Goal: Transaction & Acquisition: Book appointment/travel/reservation

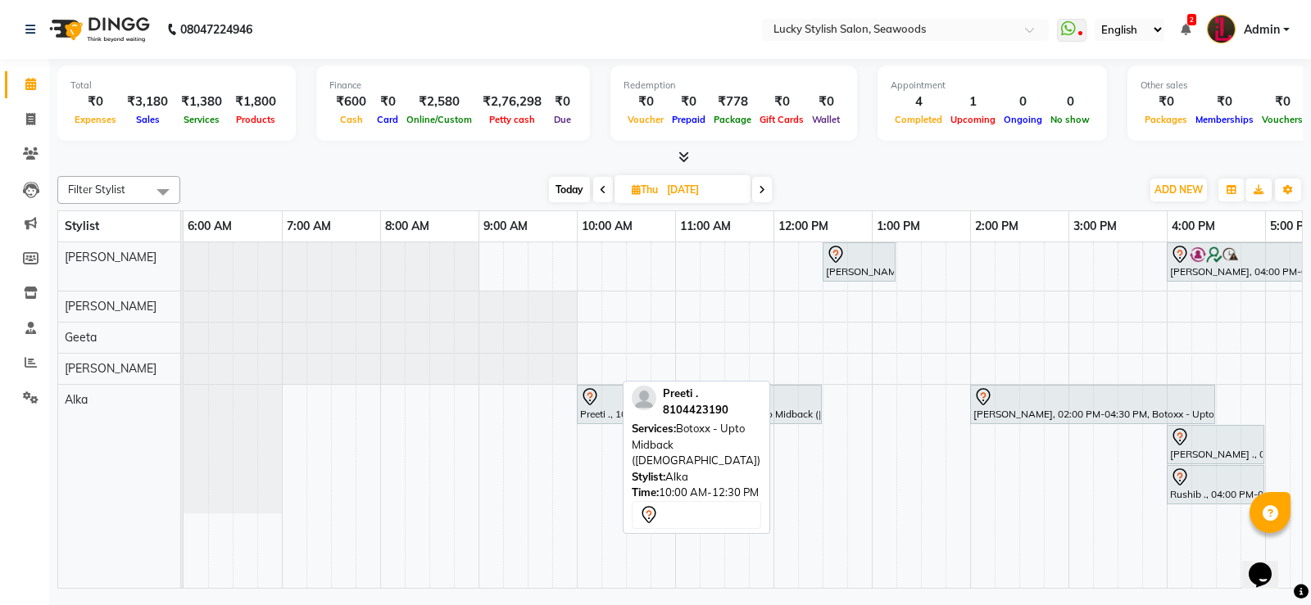
scroll to position [0, 207]
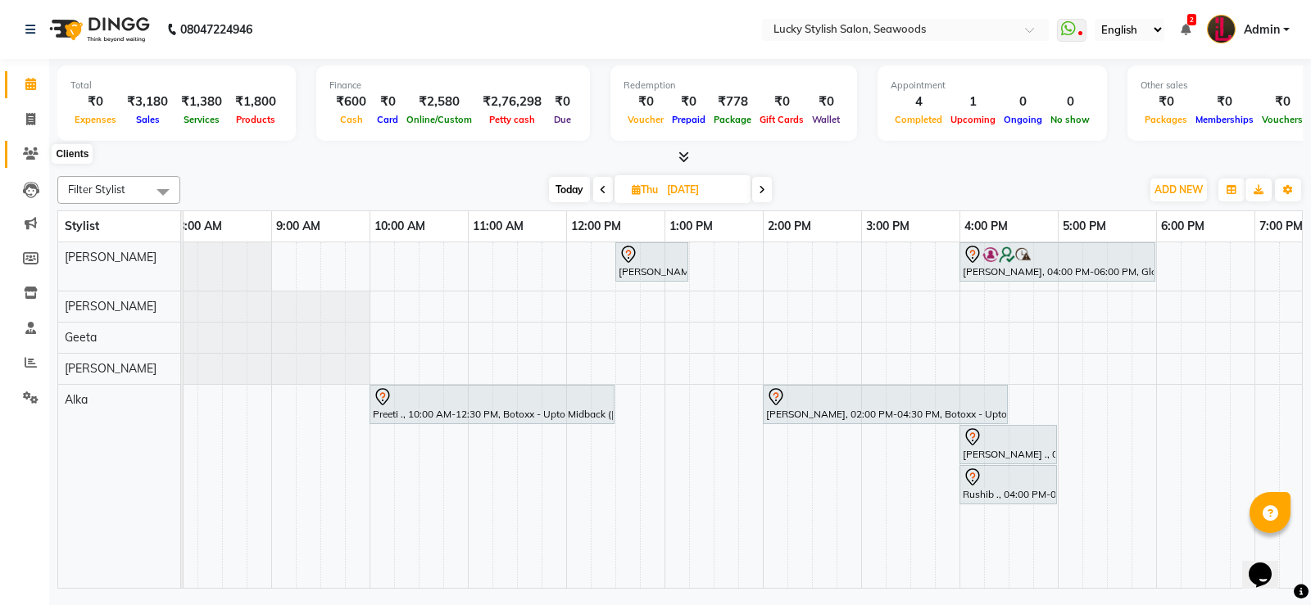
click at [26, 153] on icon at bounding box center [31, 153] width 16 height 12
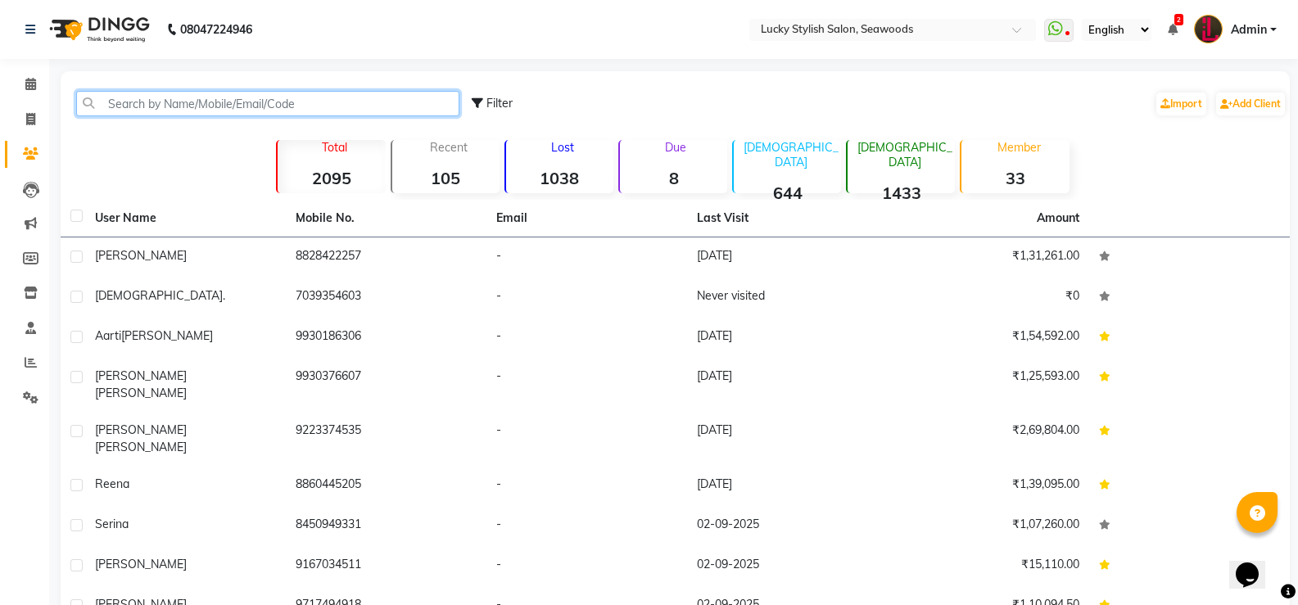
click at [210, 92] on input "text" at bounding box center [267, 103] width 383 height 25
paste input "919765429716"
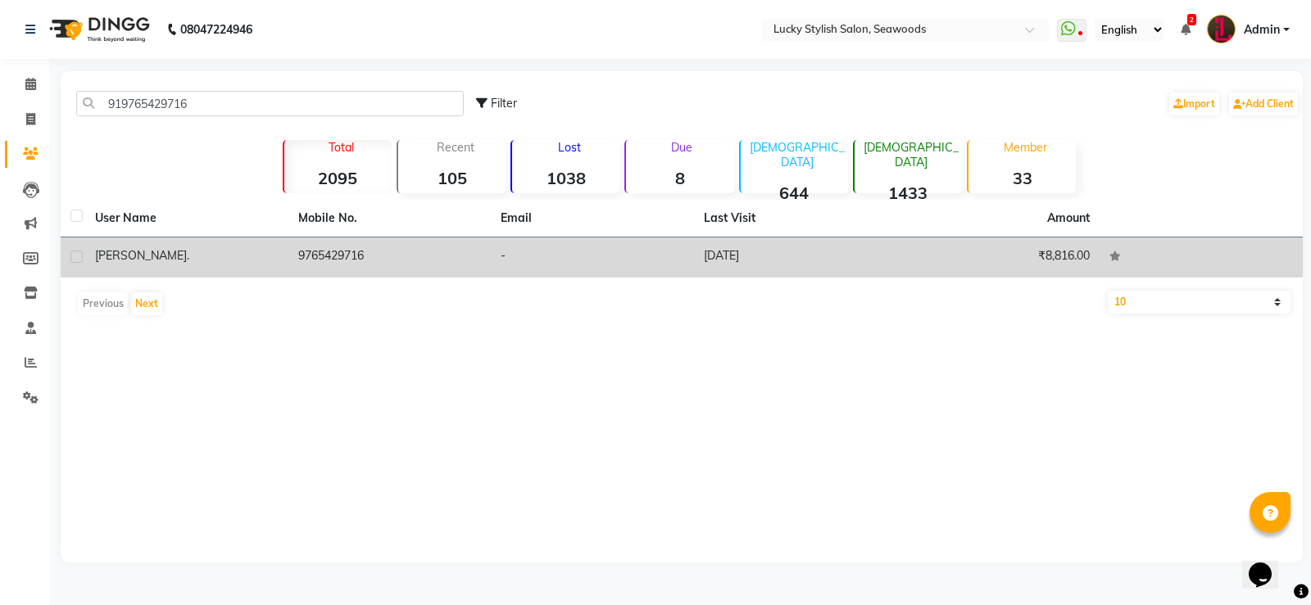
click at [328, 255] on td "9765429716" at bounding box center [389, 258] width 203 height 40
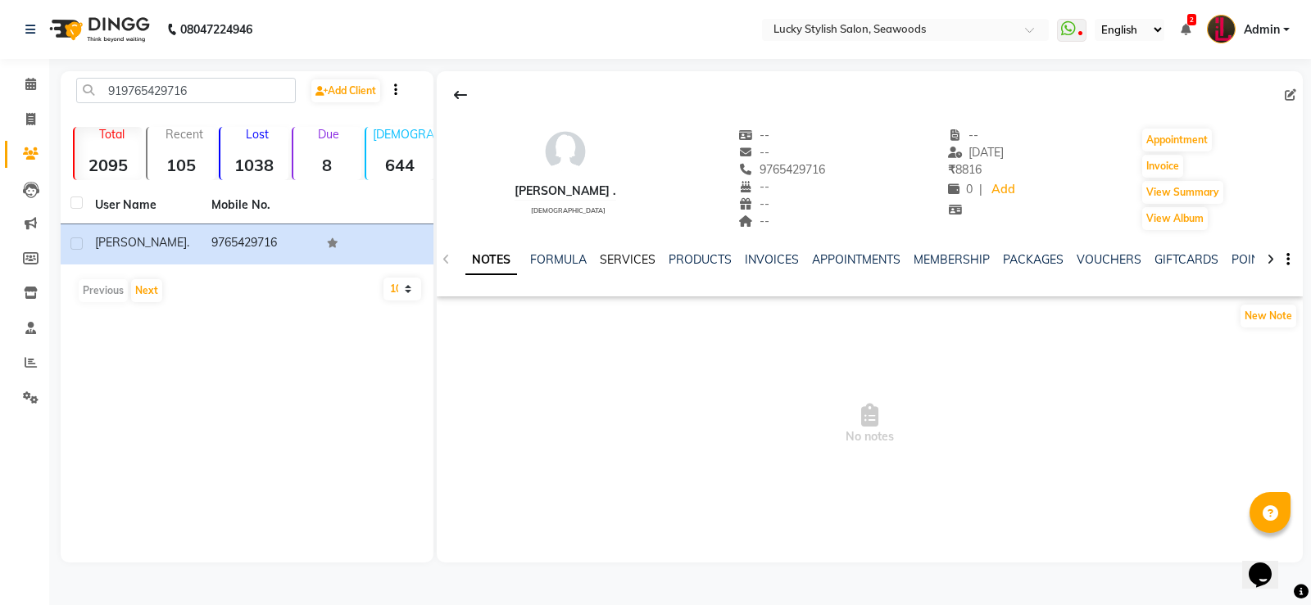
click at [643, 255] on link "SERVICES" at bounding box center [628, 259] width 56 height 15
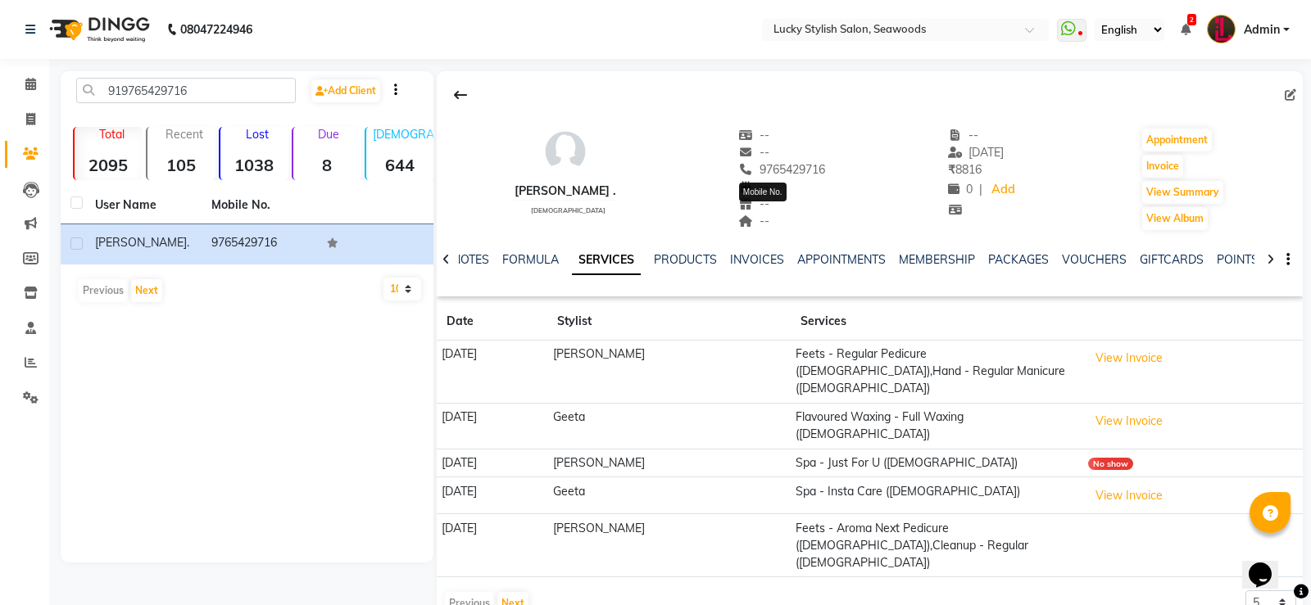
click at [771, 173] on span "9765429716" at bounding box center [782, 169] width 87 height 15
copy span "9765429716"
click at [201, 89] on input "919765429716" at bounding box center [186, 90] width 220 height 25
type input "9"
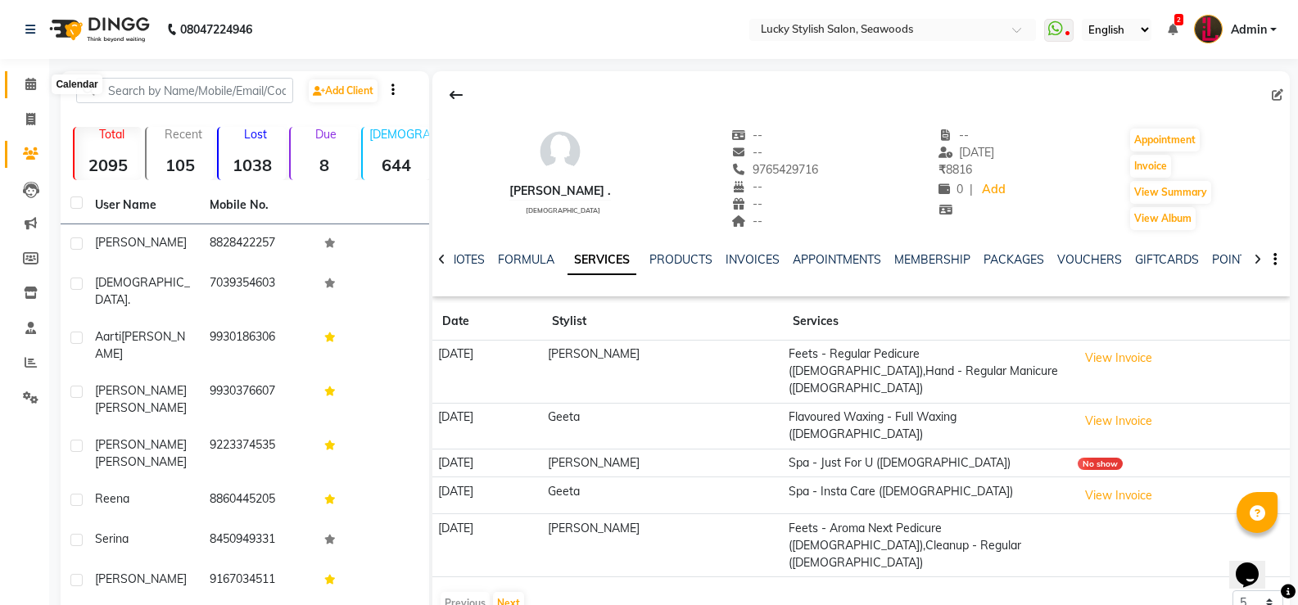
click at [25, 90] on span at bounding box center [30, 84] width 29 height 19
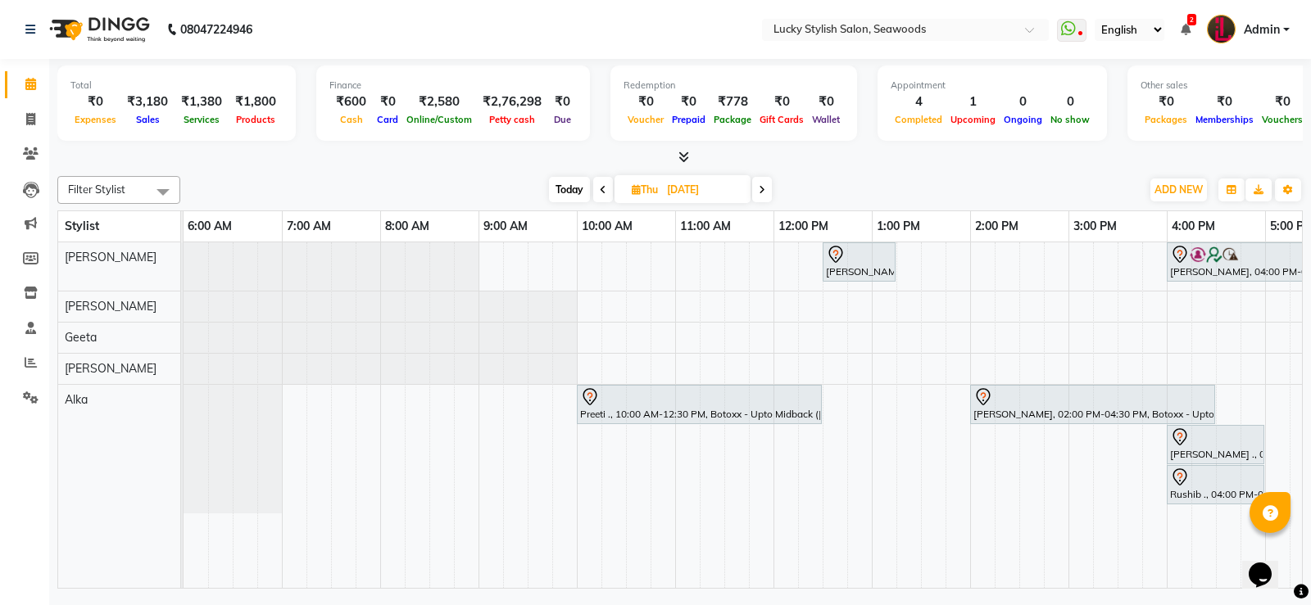
scroll to position [0, 553]
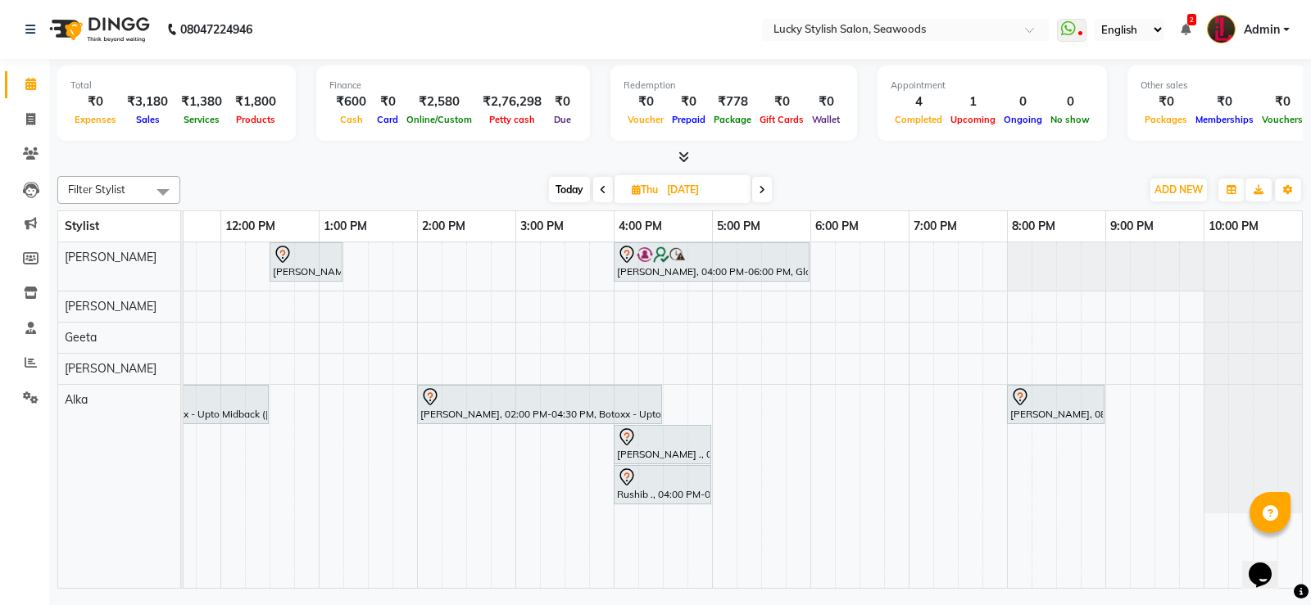
click at [605, 183] on span at bounding box center [603, 189] width 20 height 25
type input "[DATE]"
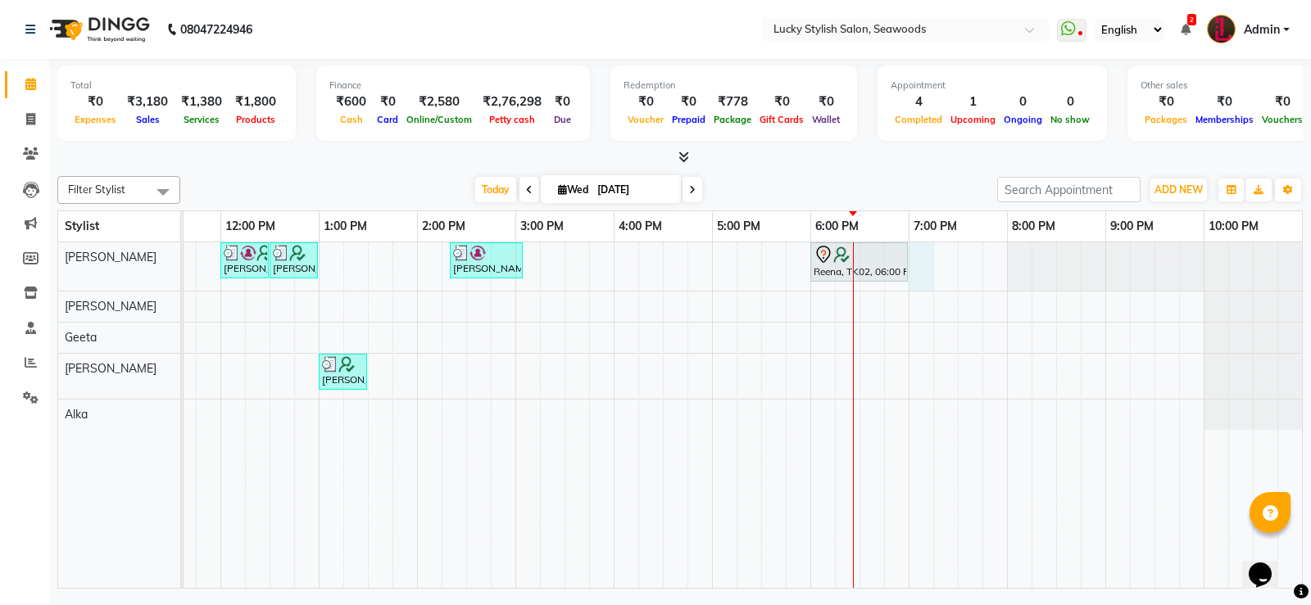
click at [922, 256] on div "[PERSON_NAME], TK04, 12:00 PM-12:30 PM, Wash & Blow Dry - Upto Midback ([DEMOGR…" at bounding box center [466, 415] width 1671 height 346
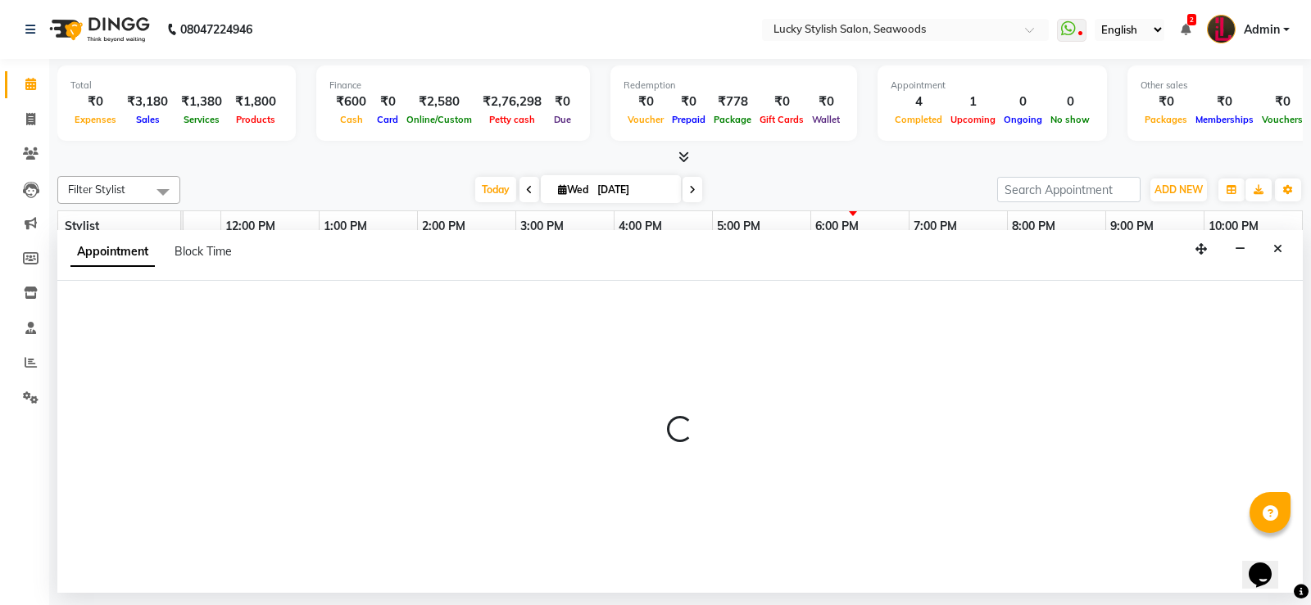
select select "10014"
select select "tentative"
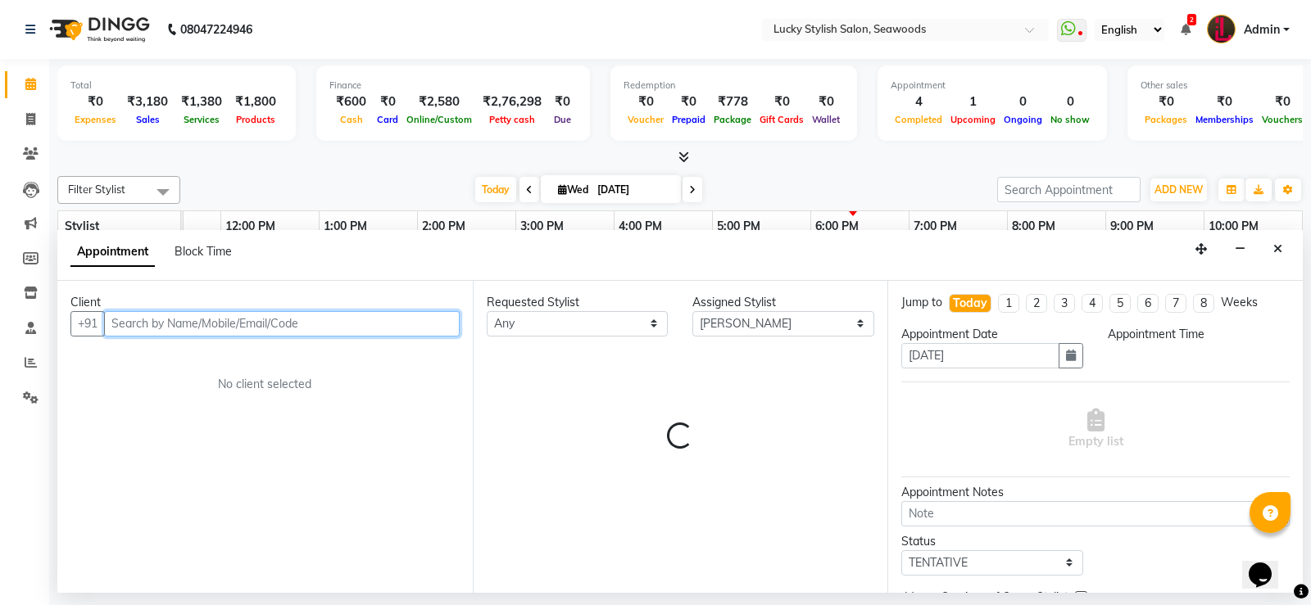
select select "1140"
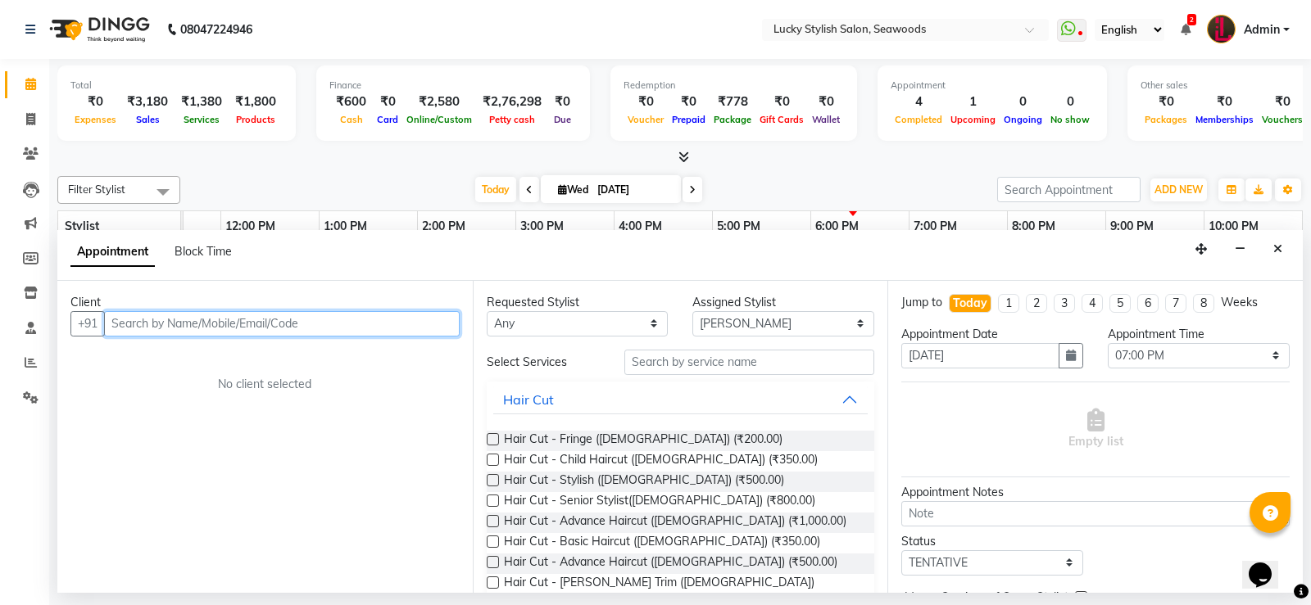
click at [128, 320] on input "text" at bounding box center [282, 323] width 356 height 25
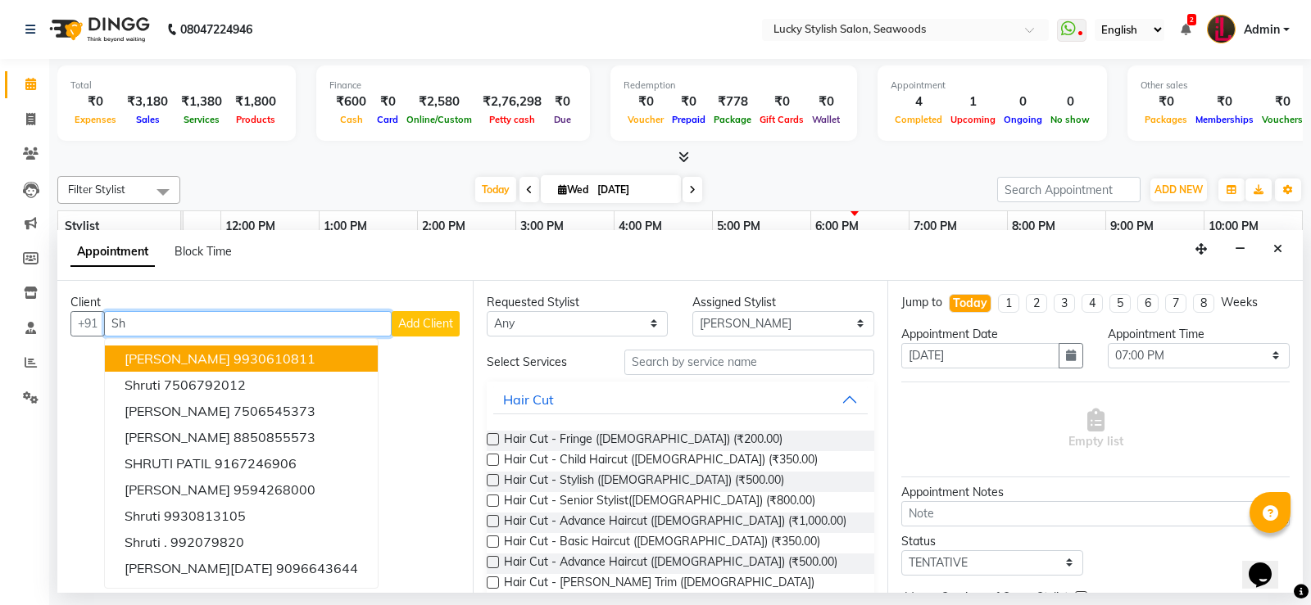
type input "S"
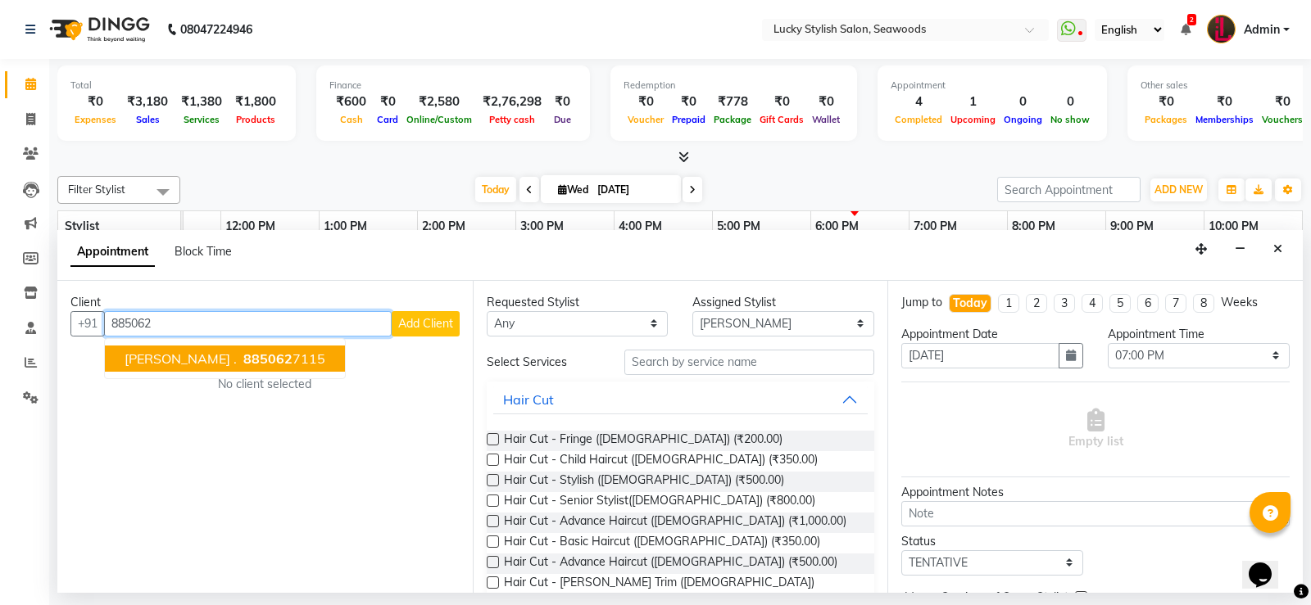
click at [240, 359] on ngb-highlight "885062 7115" at bounding box center [282, 359] width 85 height 16
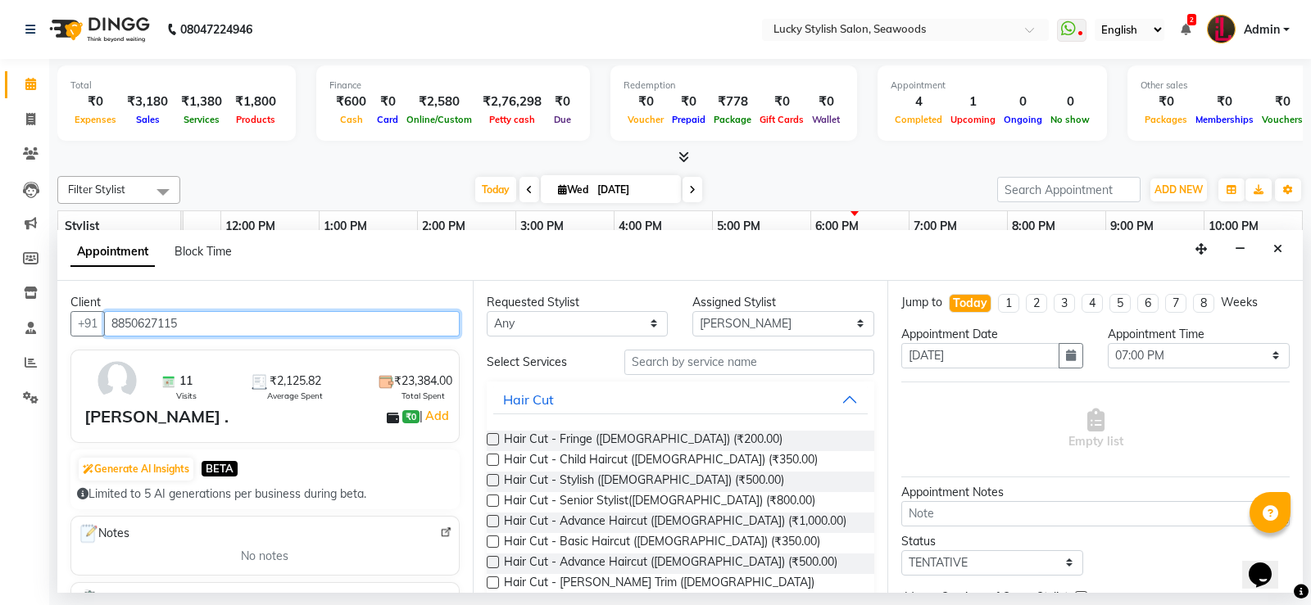
type input "8850627115"
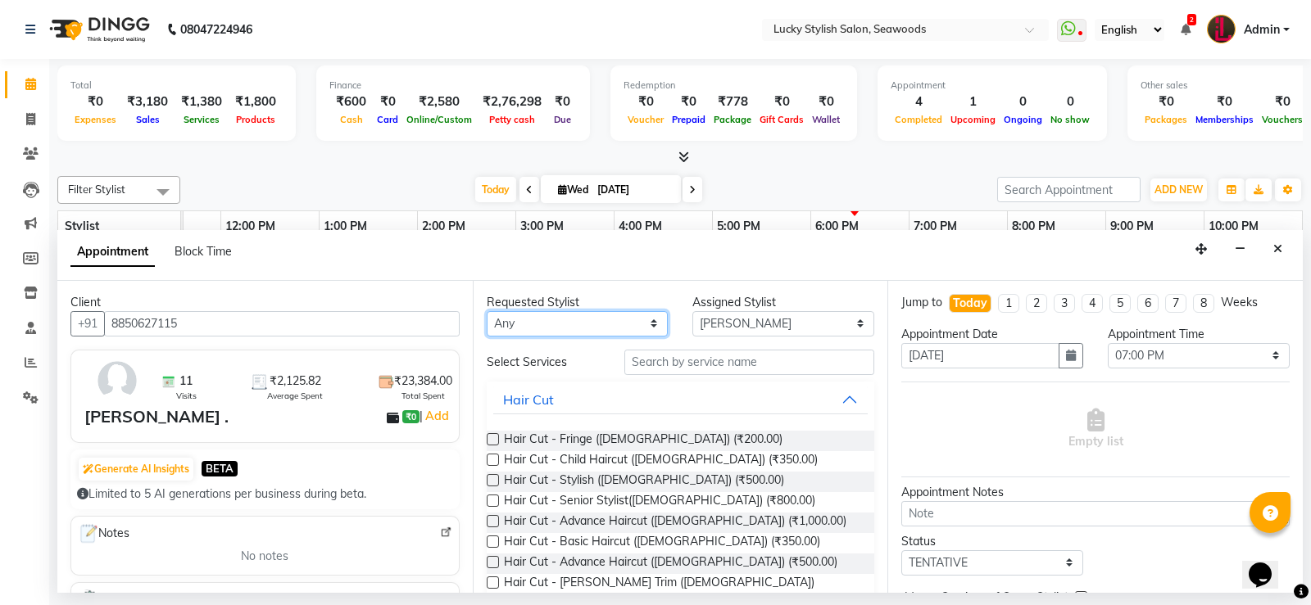
click at [646, 324] on select "Any Alka [PERSON_NAME] Geeta [PERSON_NAME]" at bounding box center [578, 323] width 182 height 25
select select "10014"
click at [487, 311] on select "Any Alka [PERSON_NAME] Geeta [PERSON_NAME]" at bounding box center [578, 323] width 182 height 25
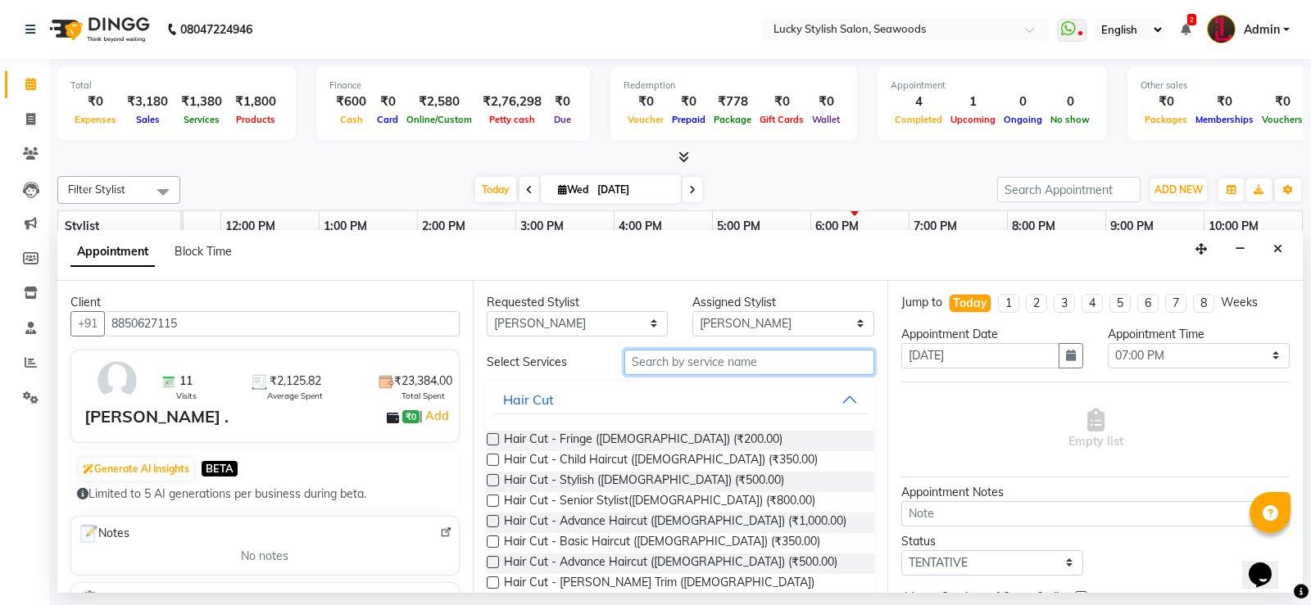
click at [691, 365] on input "text" at bounding box center [749, 362] width 251 height 25
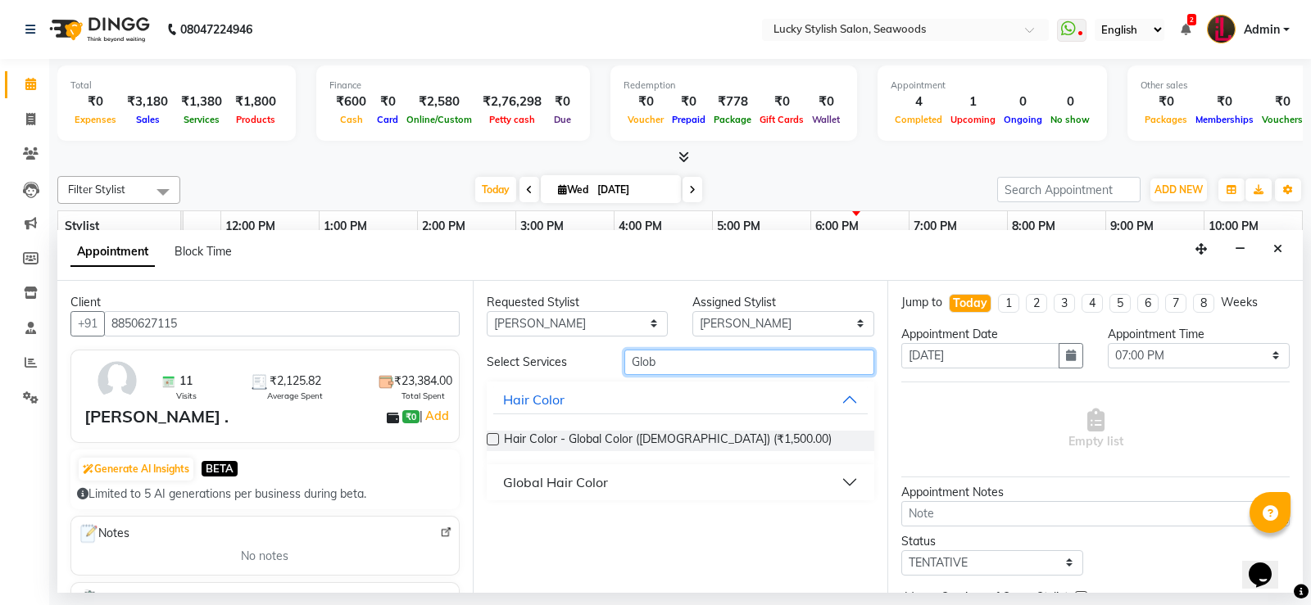
click at [694, 367] on input "Glob" at bounding box center [749, 362] width 251 height 25
type input "G"
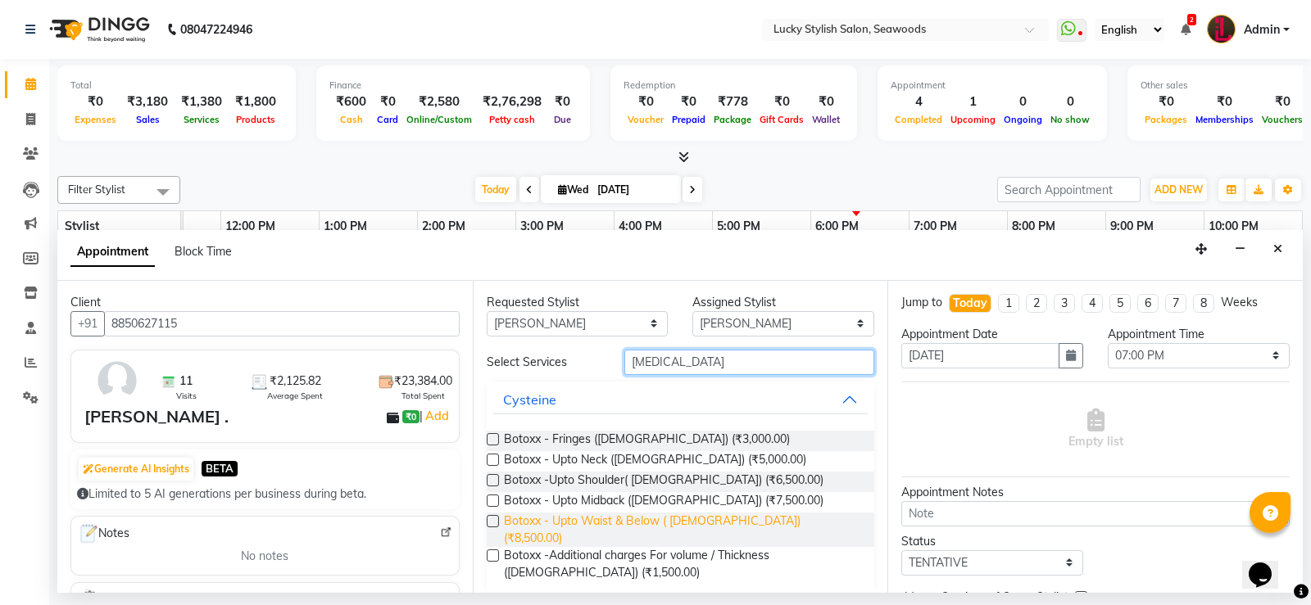
type input "[MEDICAL_DATA]"
click at [664, 524] on span "Botoxx - Upto Waist & Below ( [DEMOGRAPHIC_DATA]) (₹8,500.00)" at bounding box center [683, 530] width 358 height 34
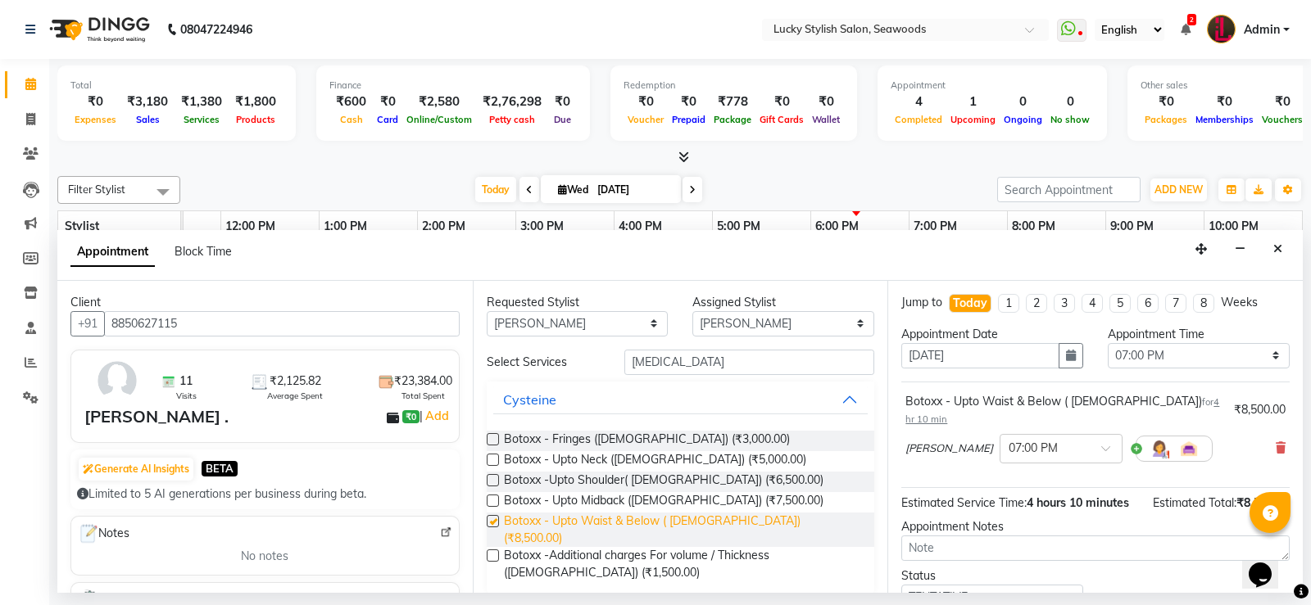
checkbox input "false"
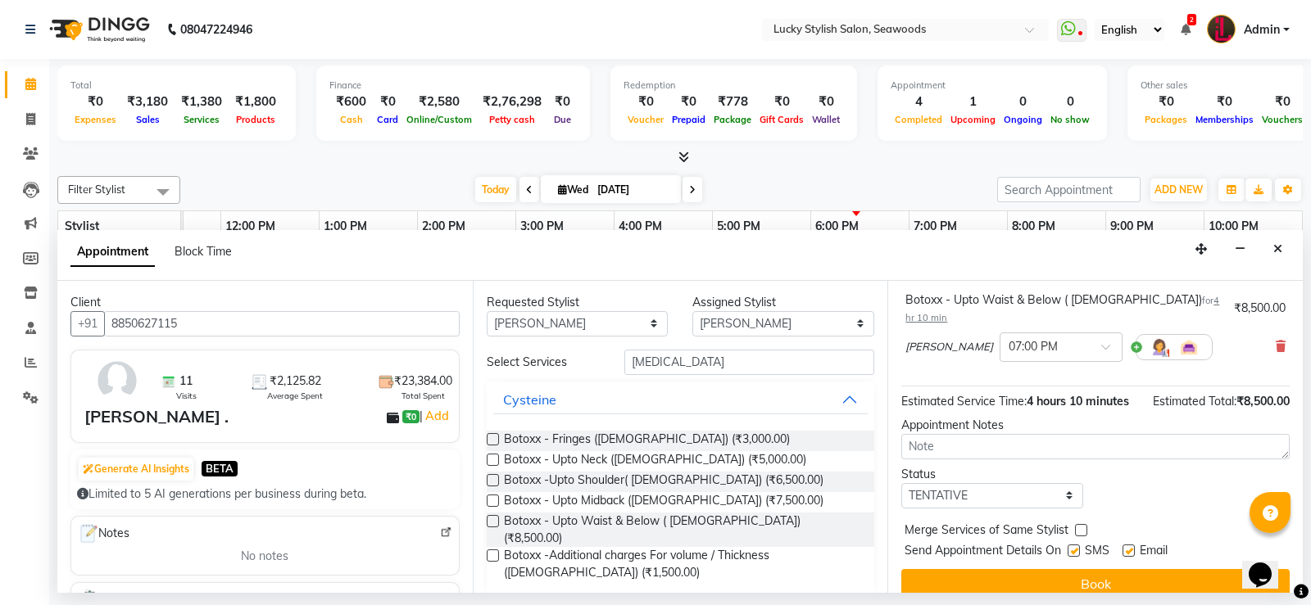
scroll to position [103, 0]
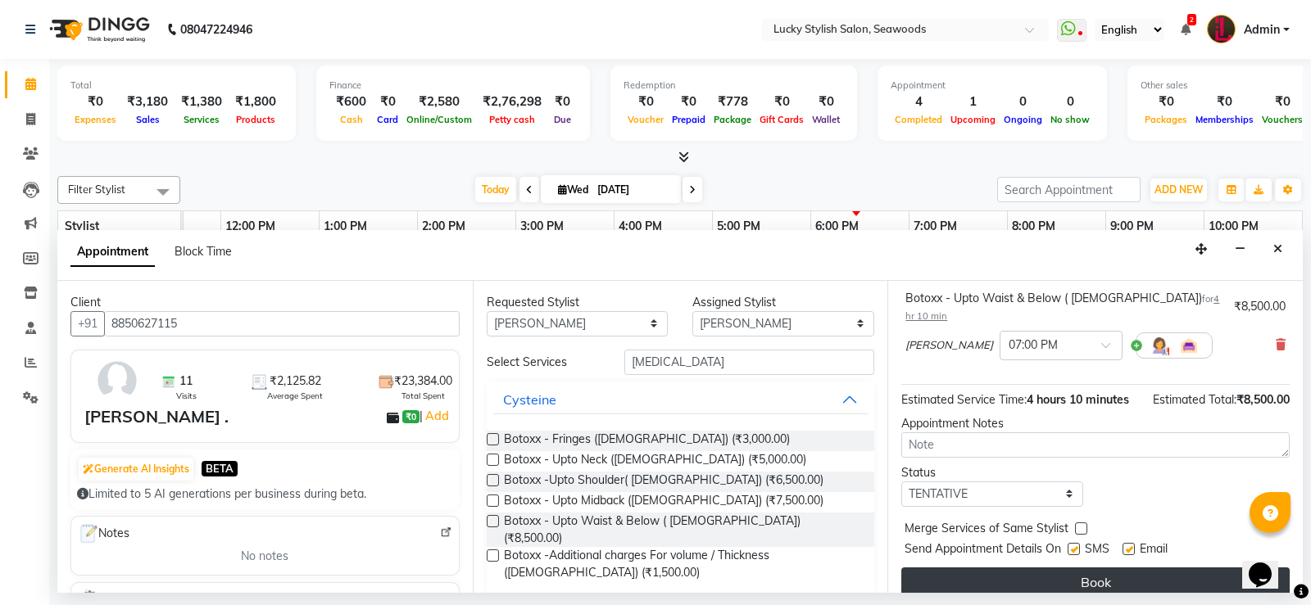
click at [1091, 570] on button "Book" at bounding box center [1095, 582] width 388 height 29
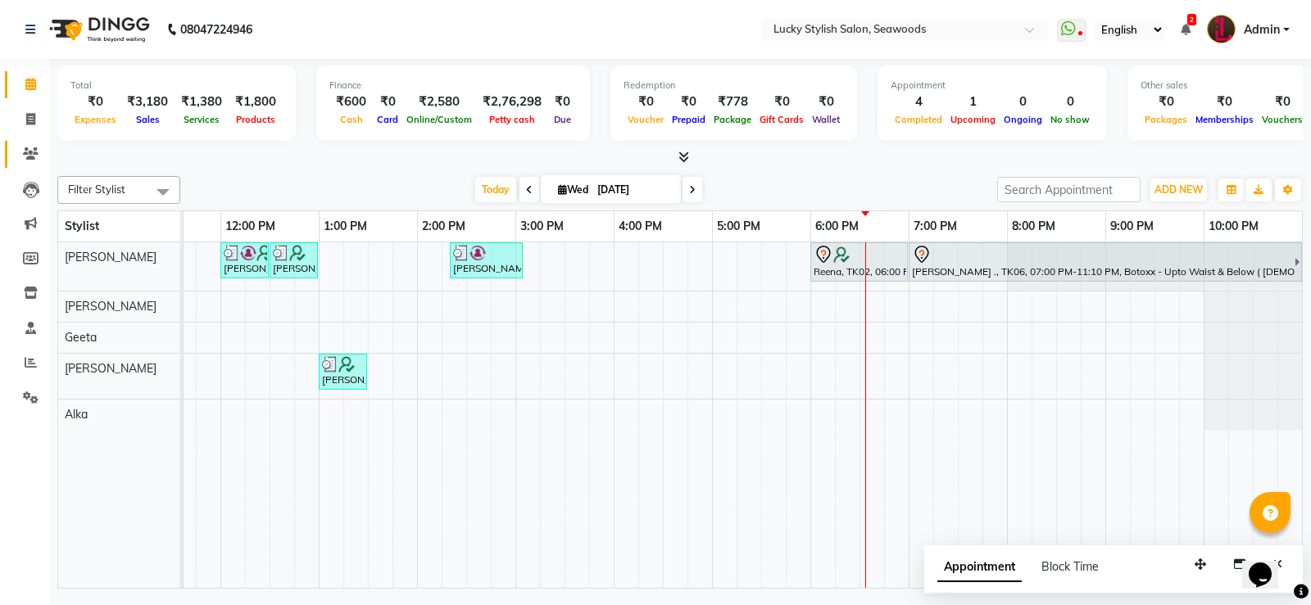
click at [21, 167] on link "Clients" at bounding box center [24, 154] width 39 height 27
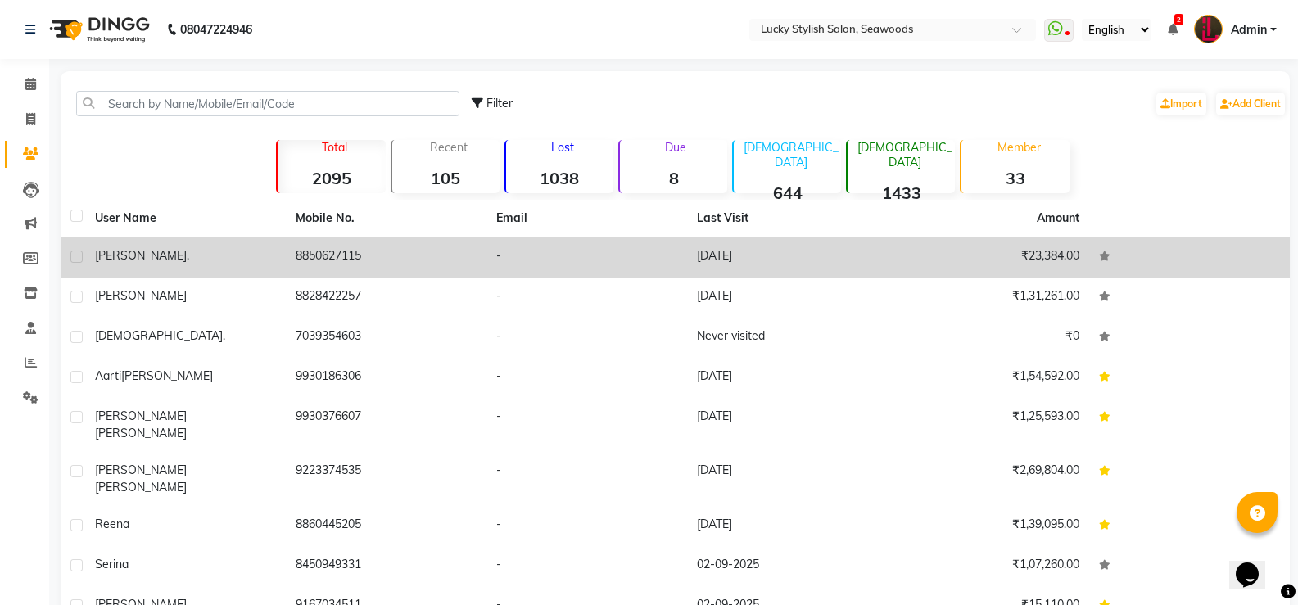
click at [283, 256] on td "[PERSON_NAME] ." at bounding box center [185, 258] width 201 height 40
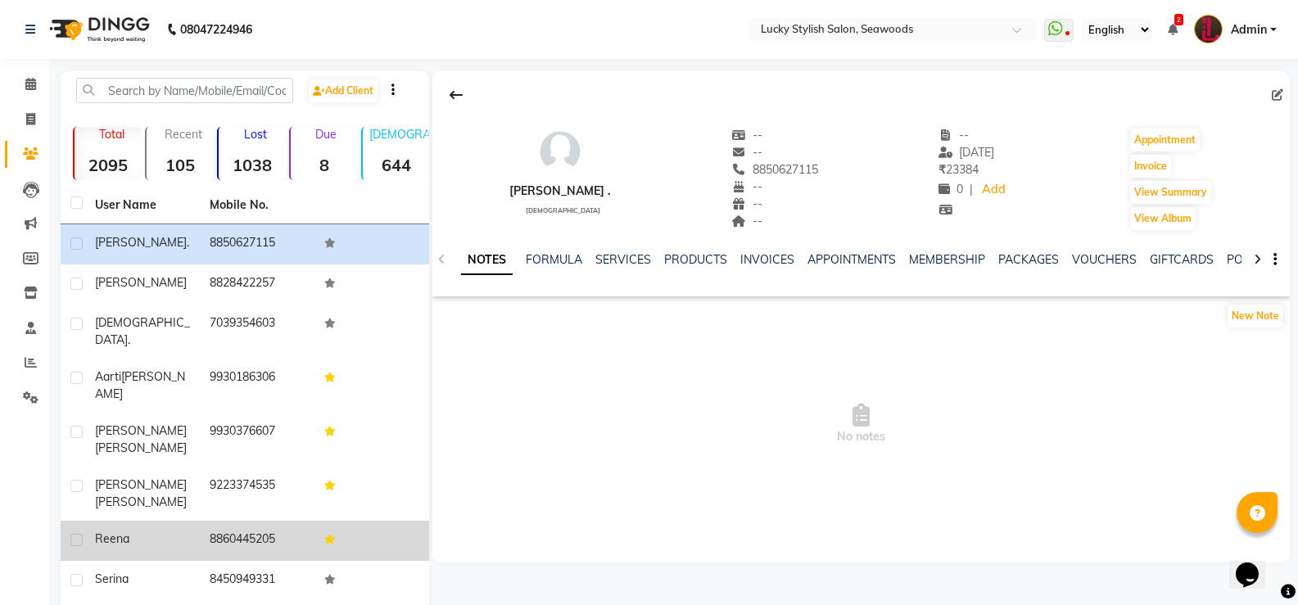
click at [240, 521] on td "8860445205" at bounding box center [257, 541] width 115 height 40
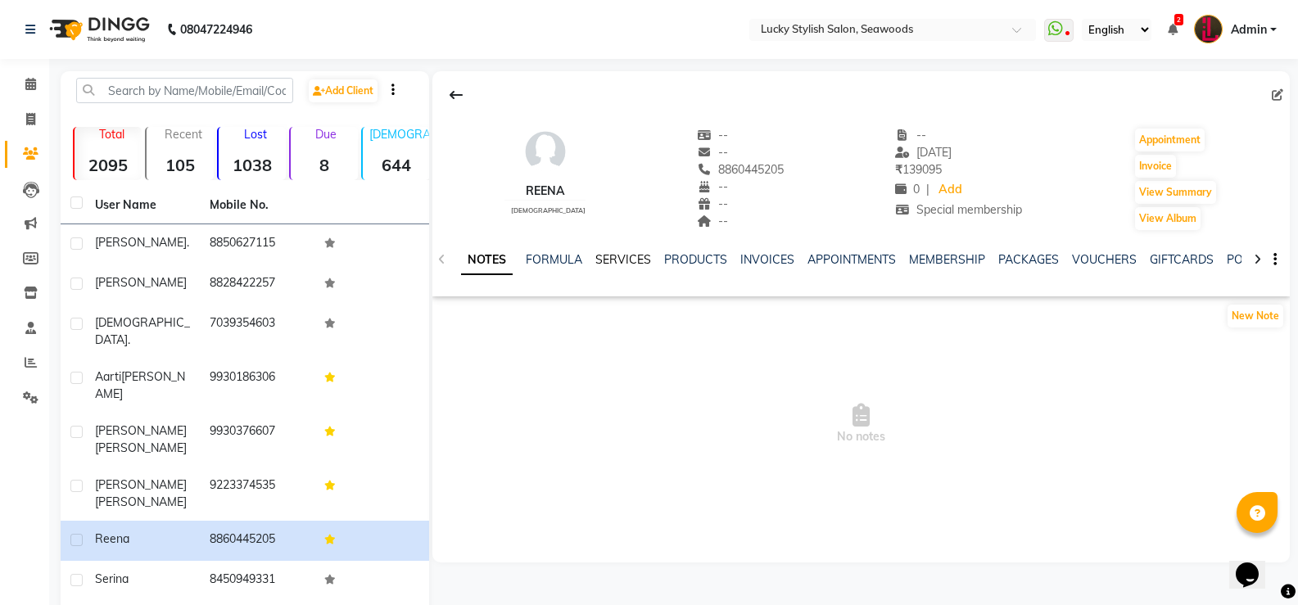
click at [613, 264] on link "SERVICES" at bounding box center [624, 259] width 56 height 15
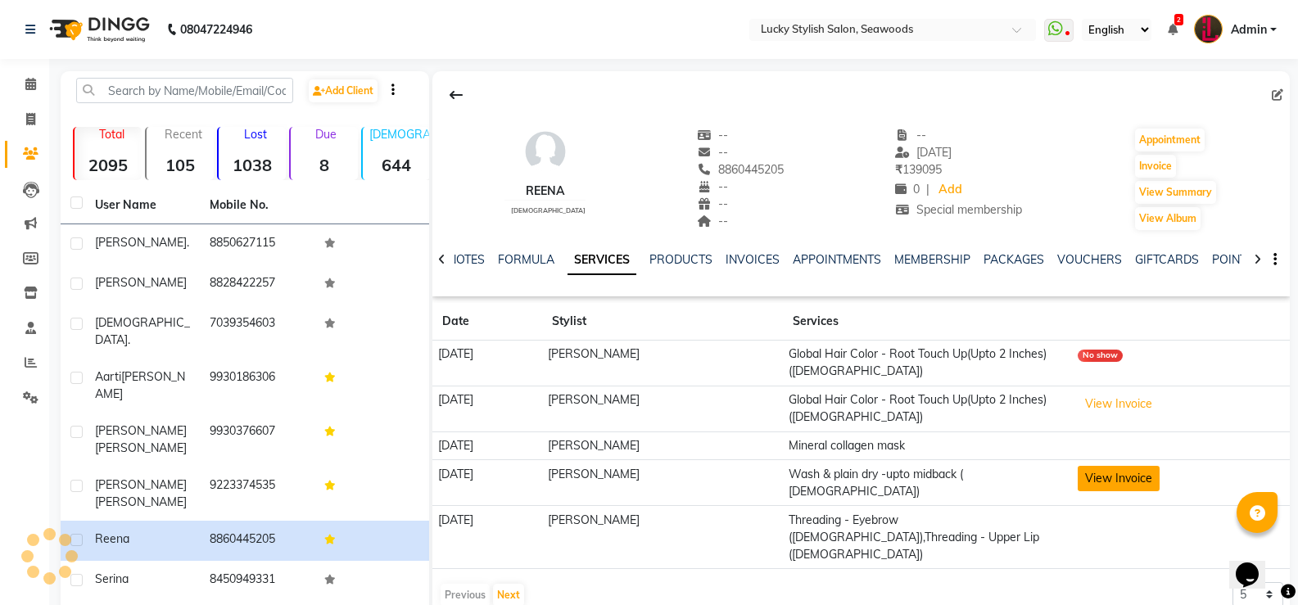
click at [1126, 466] on button "View Invoice" at bounding box center [1119, 478] width 82 height 25
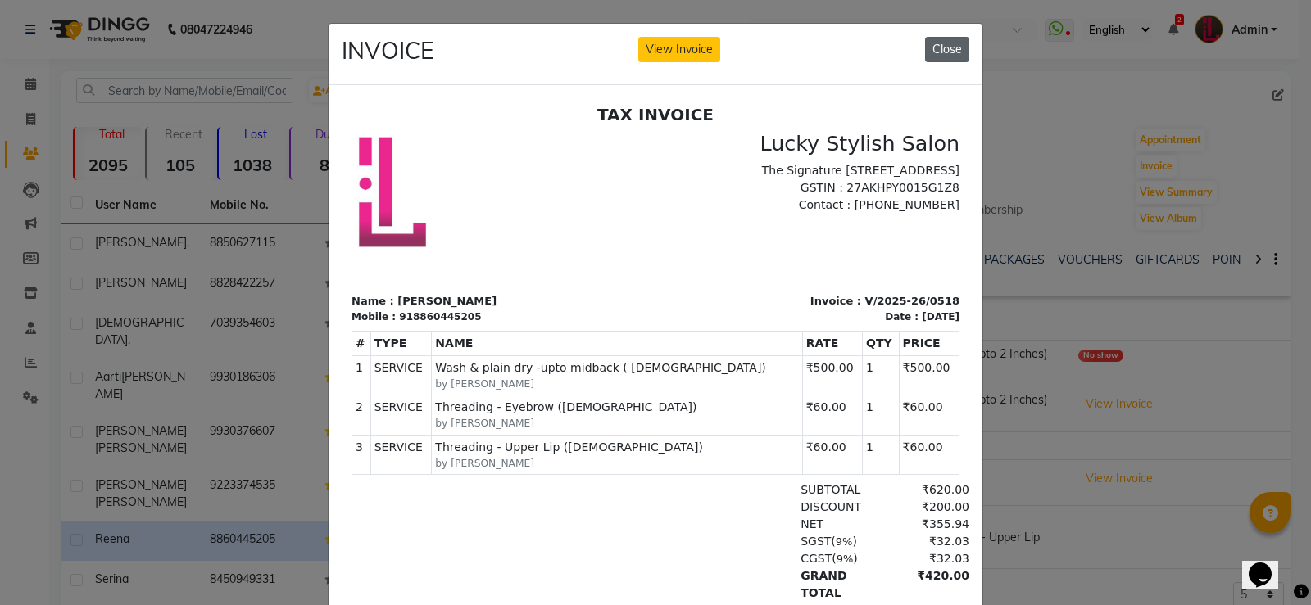
click at [937, 57] on button "Close" at bounding box center [947, 49] width 44 height 25
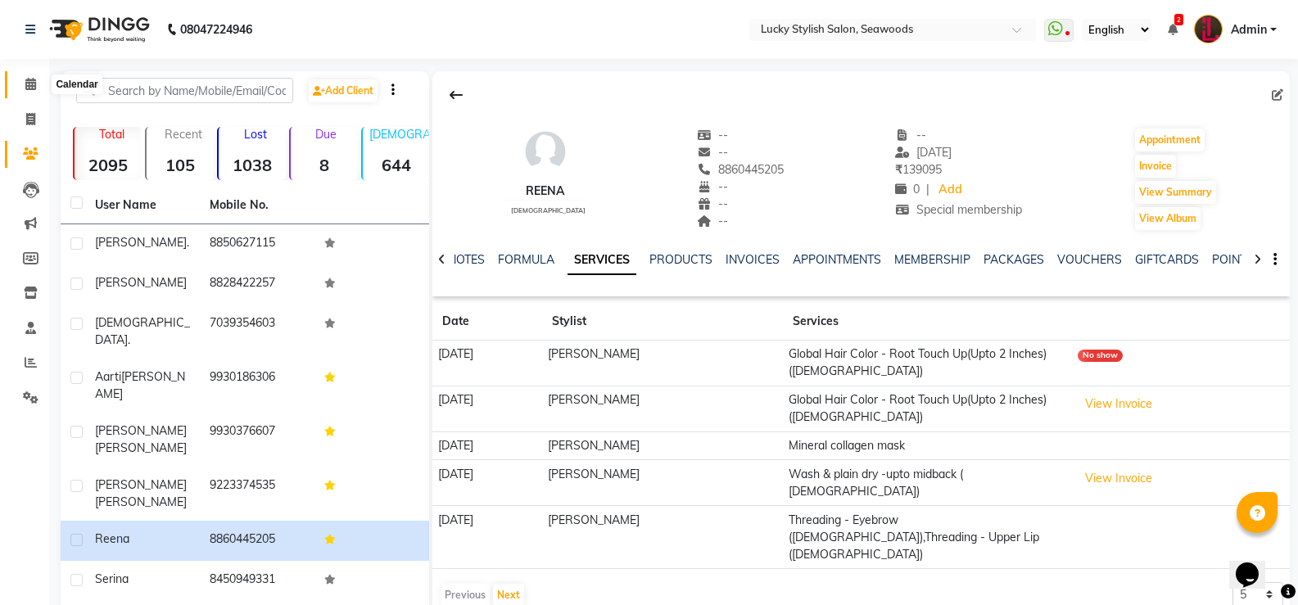
click at [37, 84] on span at bounding box center [30, 84] width 29 height 19
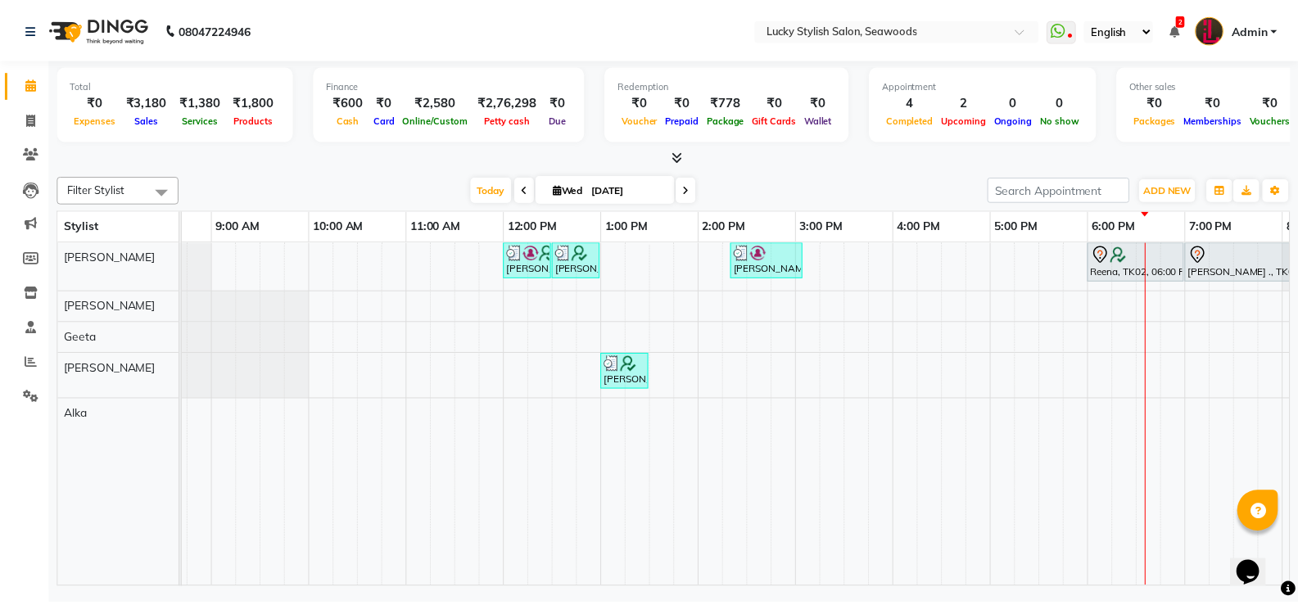
scroll to position [0, 283]
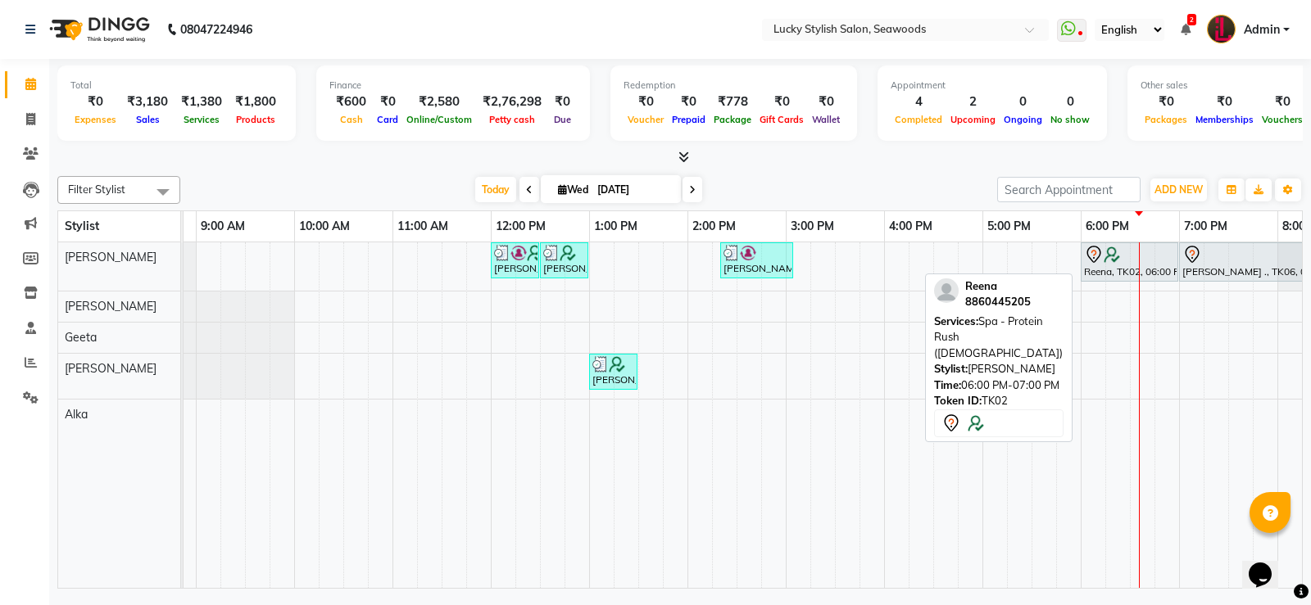
click at [1121, 253] on div at bounding box center [1129, 255] width 91 height 20
select select "7"
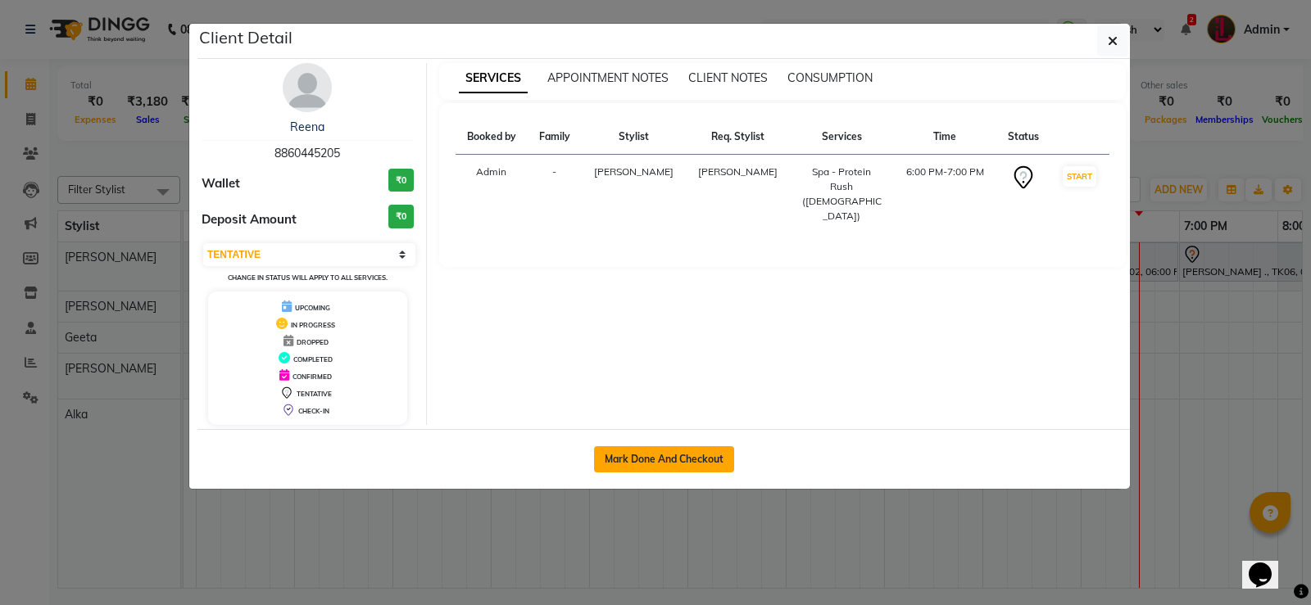
click at [677, 466] on button "Mark Done And Checkout" at bounding box center [664, 459] width 140 height 26
select select "675"
select select "service"
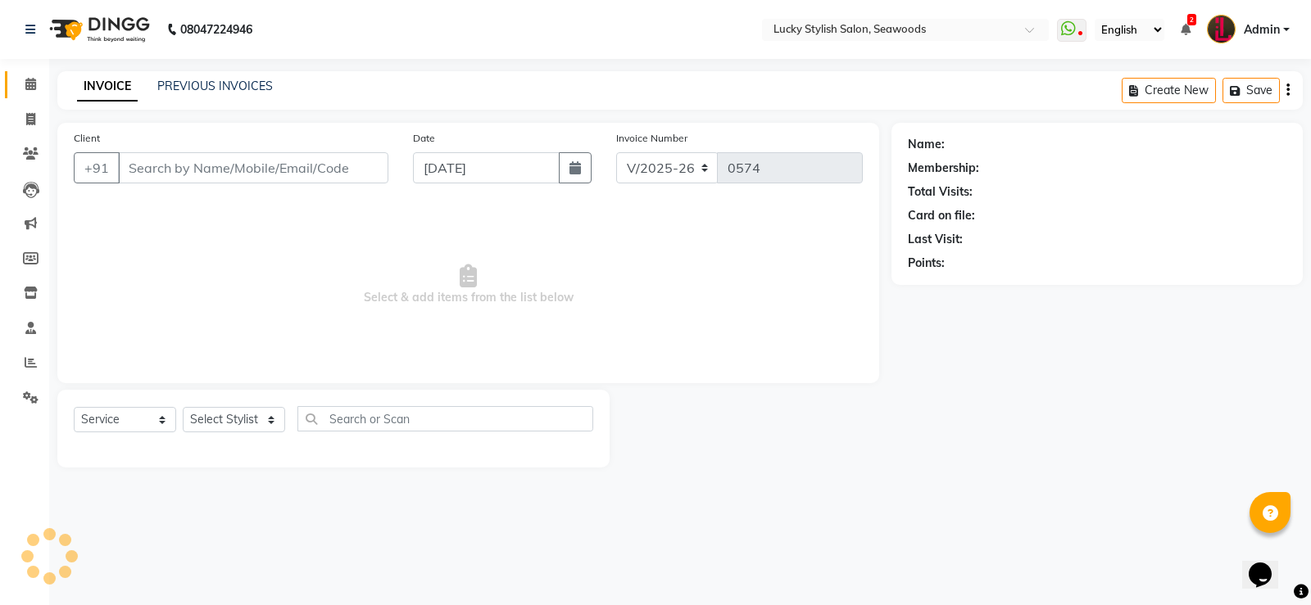
type input "8860445205"
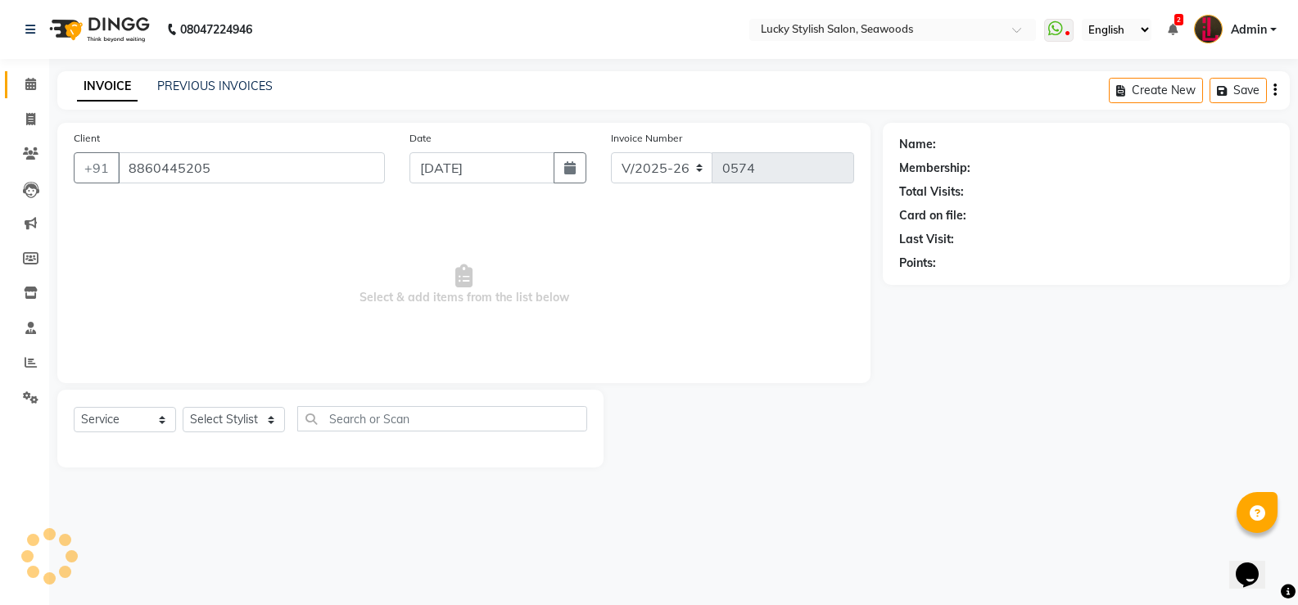
select select "10014"
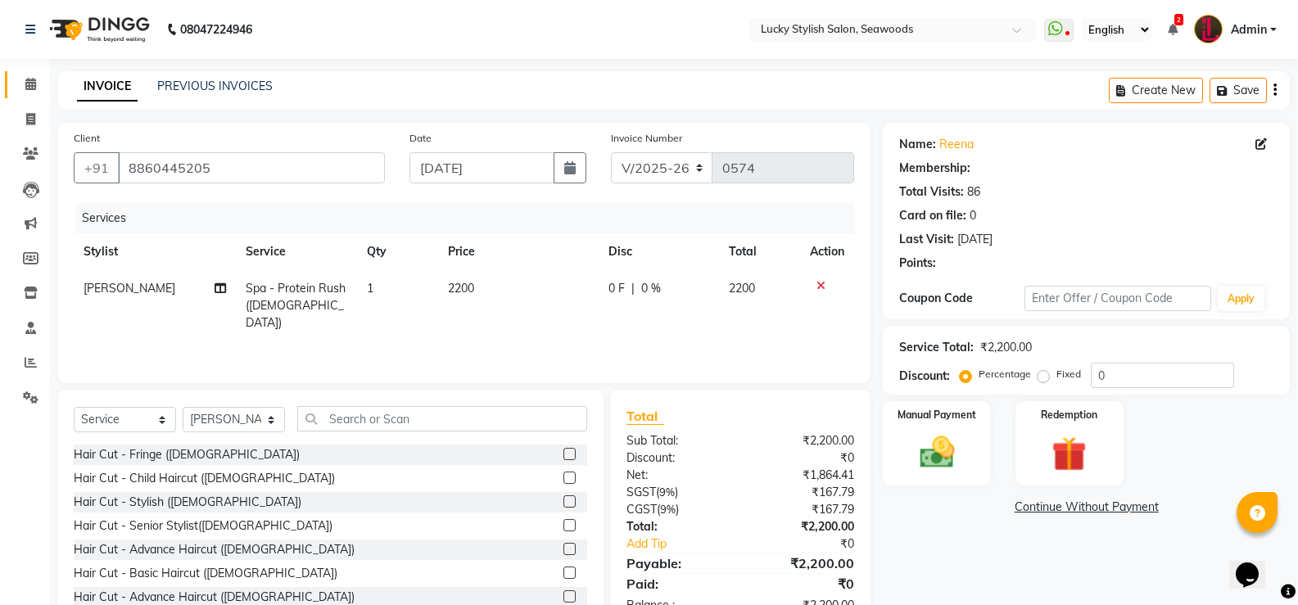
select select "2: Object"
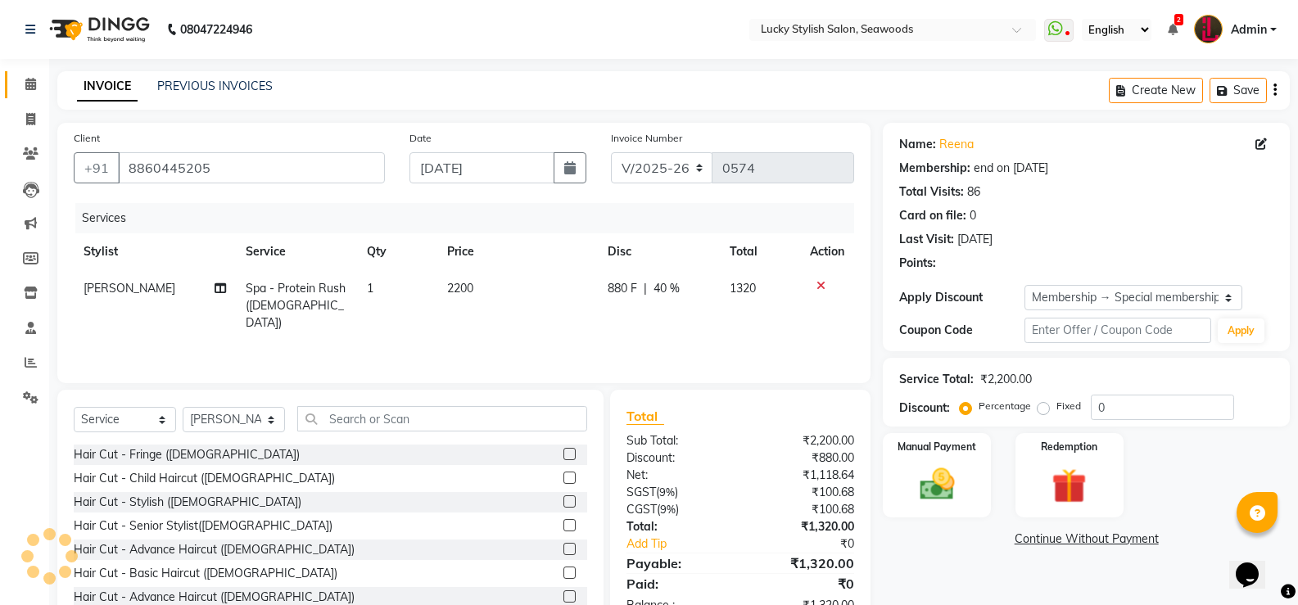
type input "40"
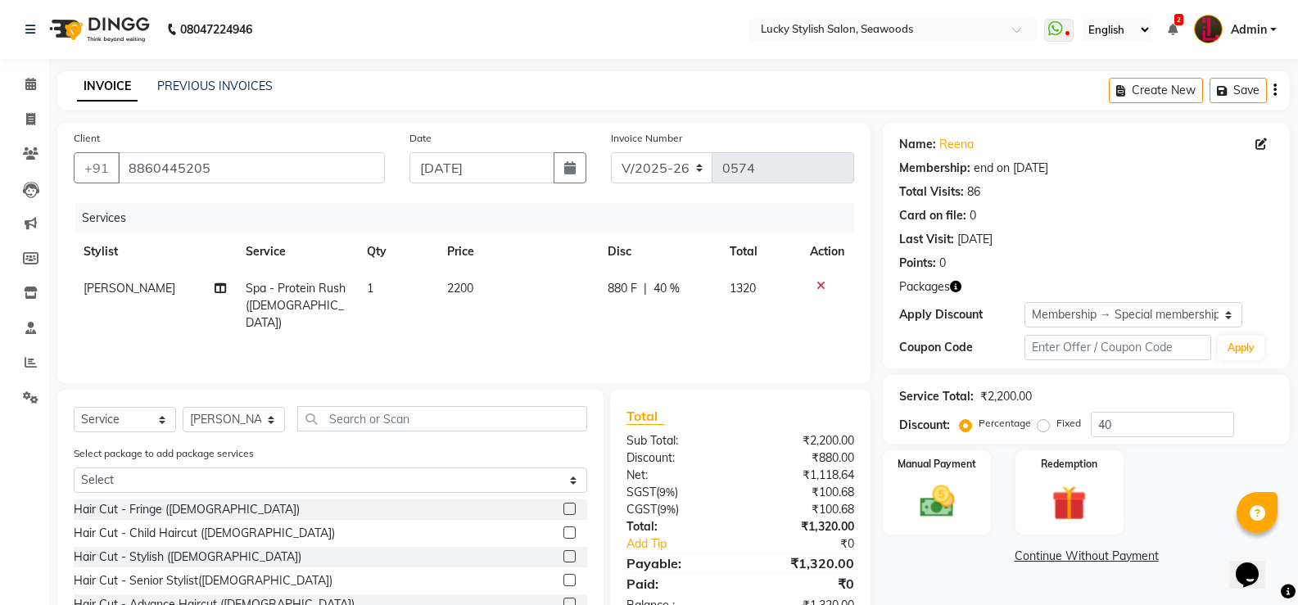
click at [316, 292] on span "Spa - Protein Rush ([DEMOGRAPHIC_DATA])" at bounding box center [296, 305] width 100 height 49
select select "10014"
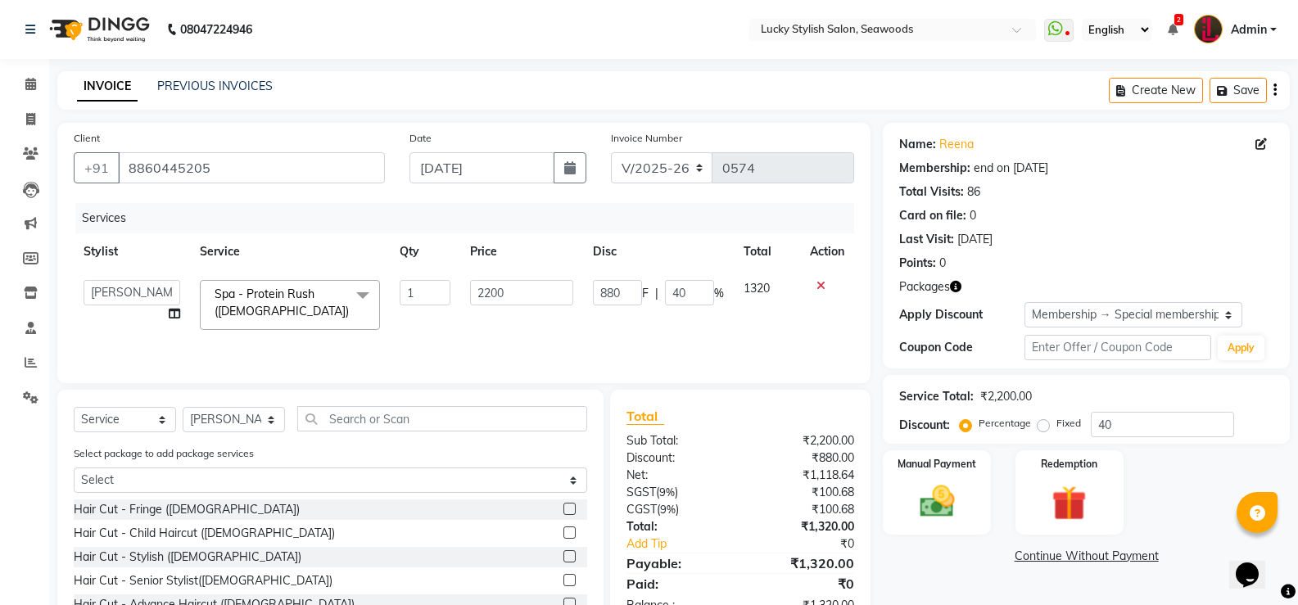
click at [333, 312] on span "Spa - Protein Rush ([DEMOGRAPHIC_DATA]) x" at bounding box center [286, 303] width 150 height 35
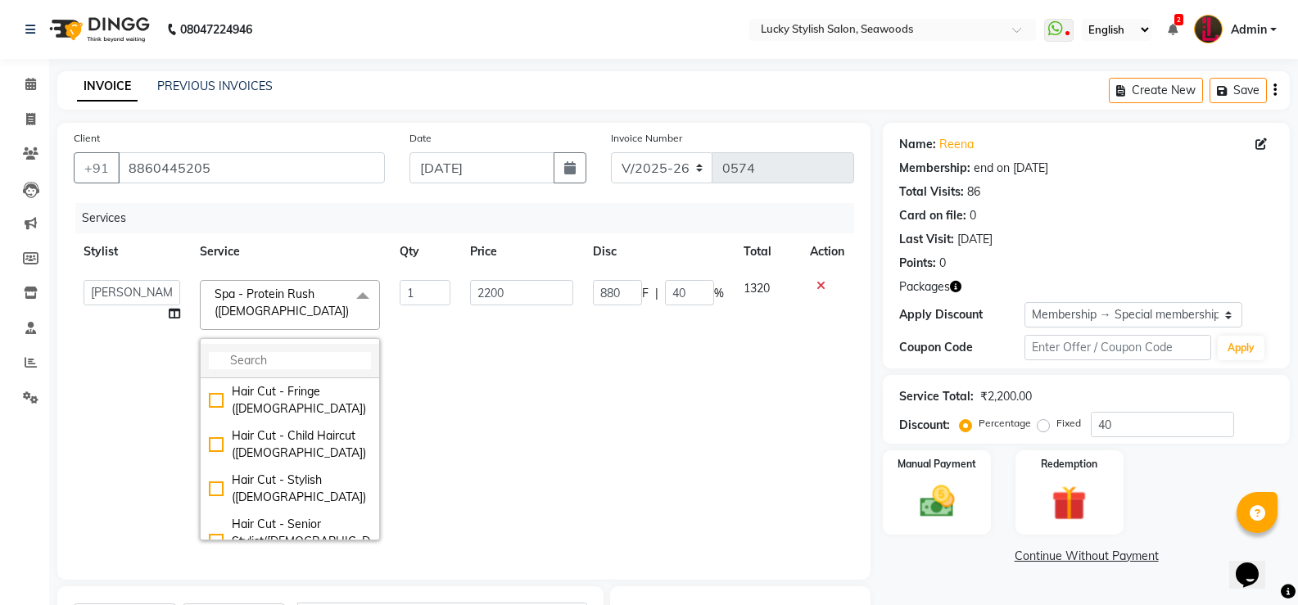
click at [345, 360] on input "multiselect-search" at bounding box center [290, 360] width 162 height 17
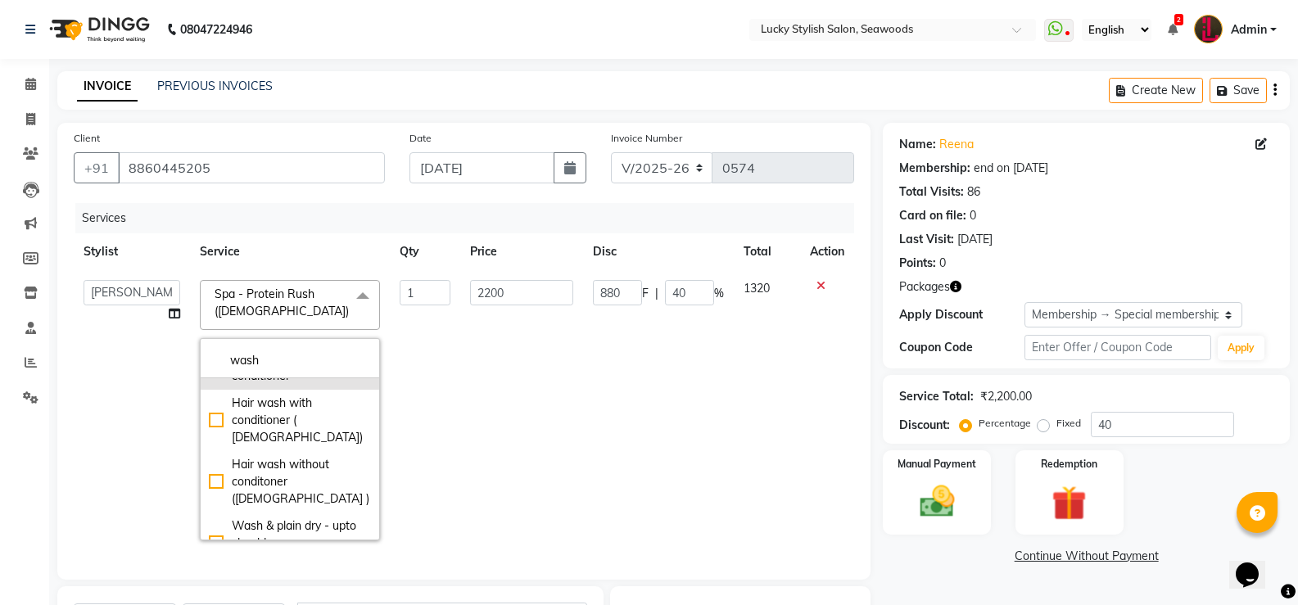
scroll to position [246, 0]
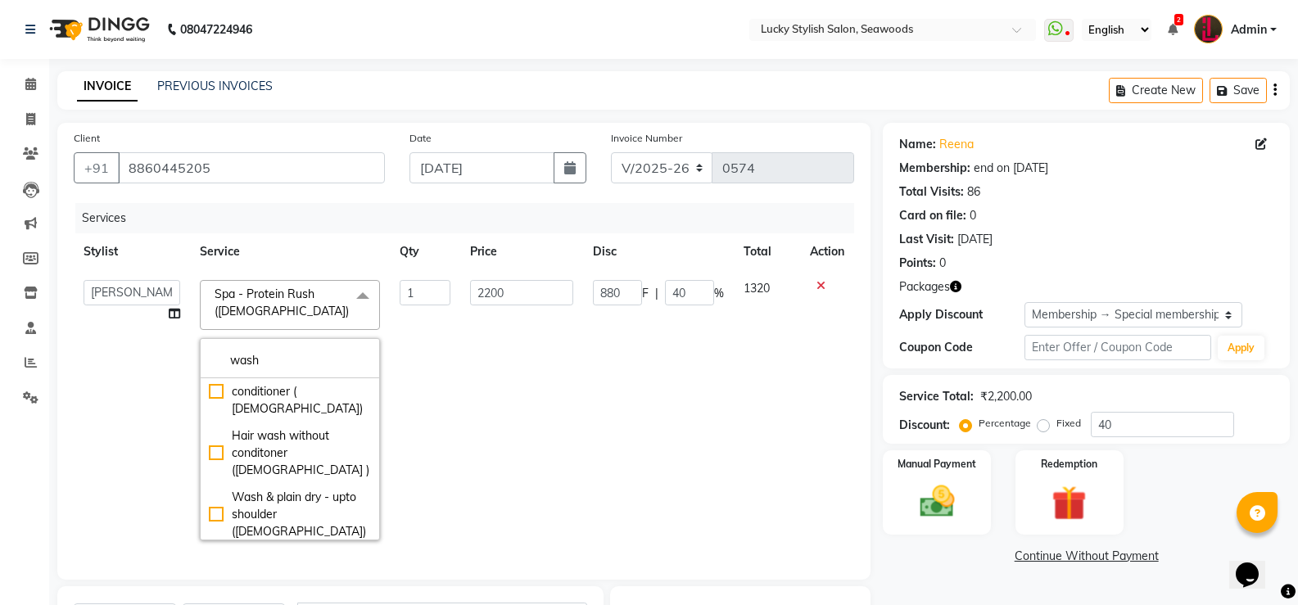
type input "wash"
click at [214, 550] on div "Wash & plain dry -upto midback ( [DEMOGRAPHIC_DATA])" at bounding box center [290, 576] width 162 height 52
checkbox input "true"
type input "400"
type input "160"
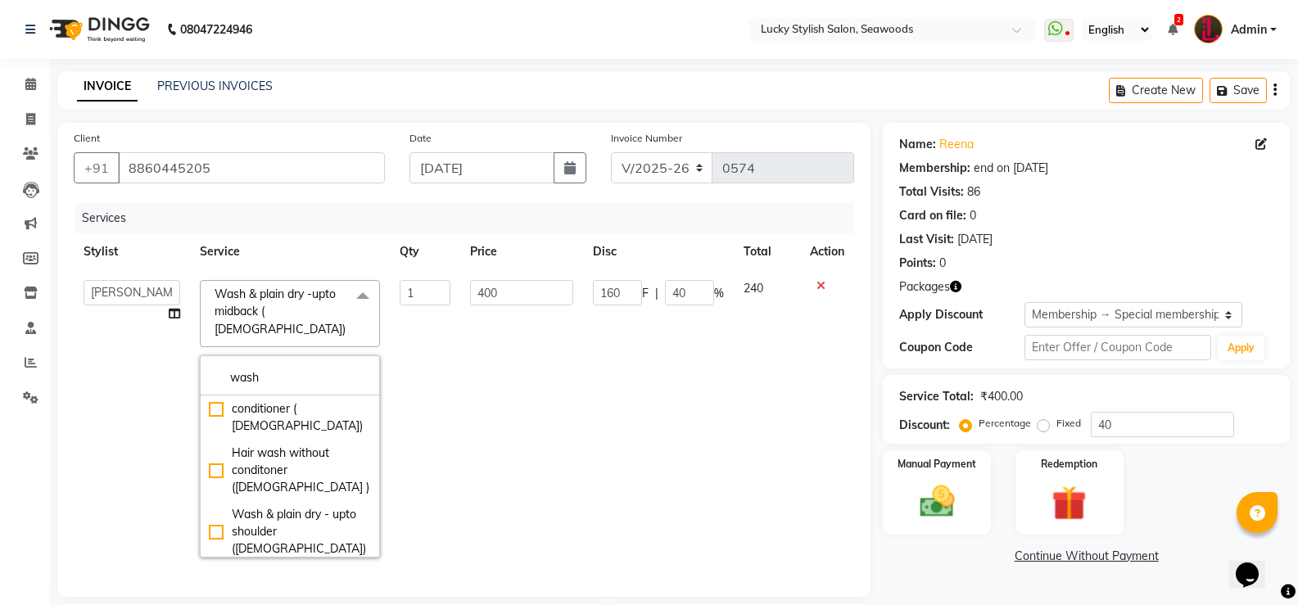
click at [700, 398] on td "160 F | 40 %" at bounding box center [658, 418] width 151 height 297
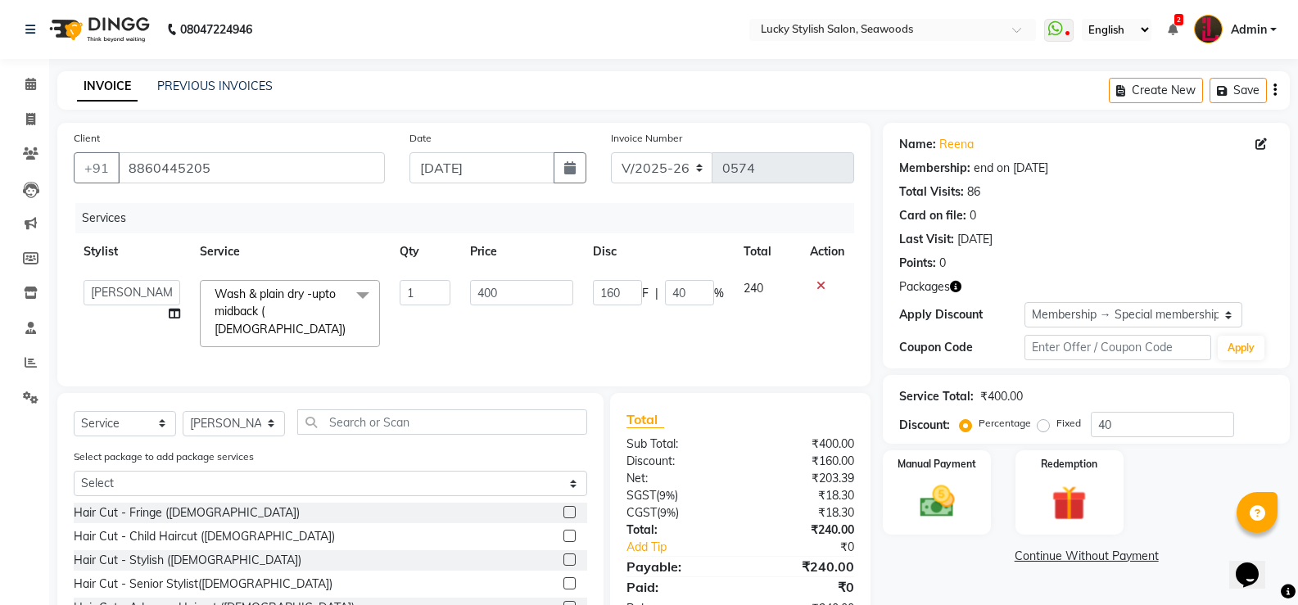
click at [601, 375] on div "Client [PHONE_NUMBER] Date [DATE] Invoice Number V/2025 V/[PHONE_NUMBER] Servic…" at bounding box center [463, 255] width 813 height 264
click at [521, 299] on input "400" at bounding box center [521, 292] width 102 height 25
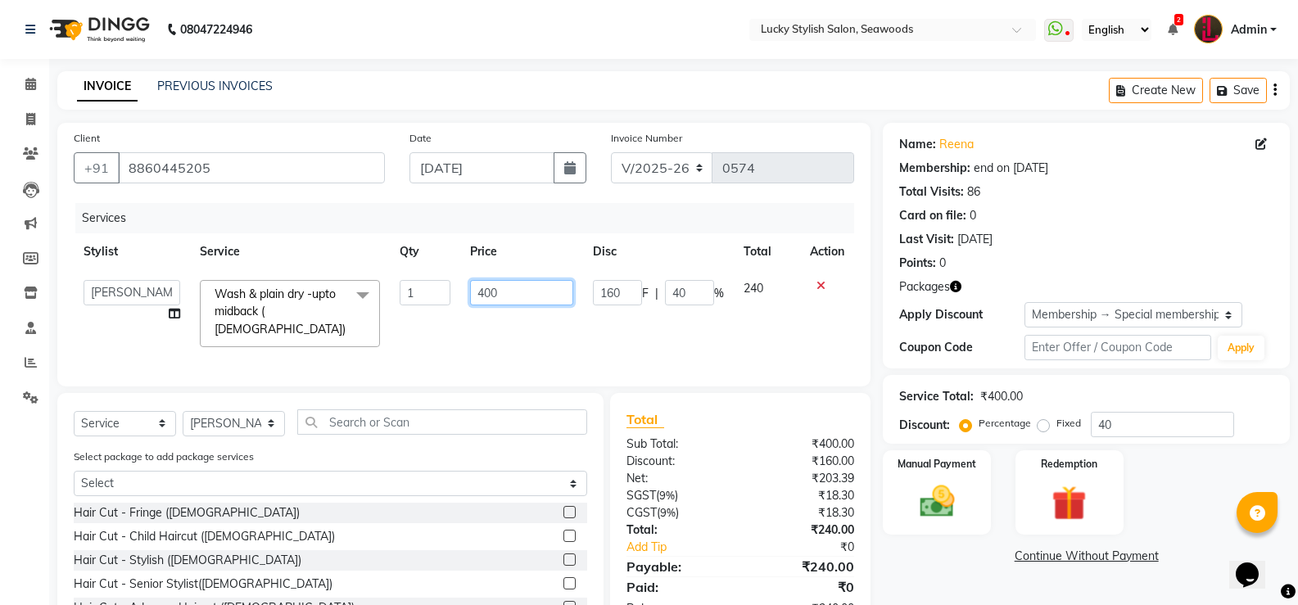
click at [521, 299] on input "400" at bounding box center [521, 292] width 102 height 25
type input "600"
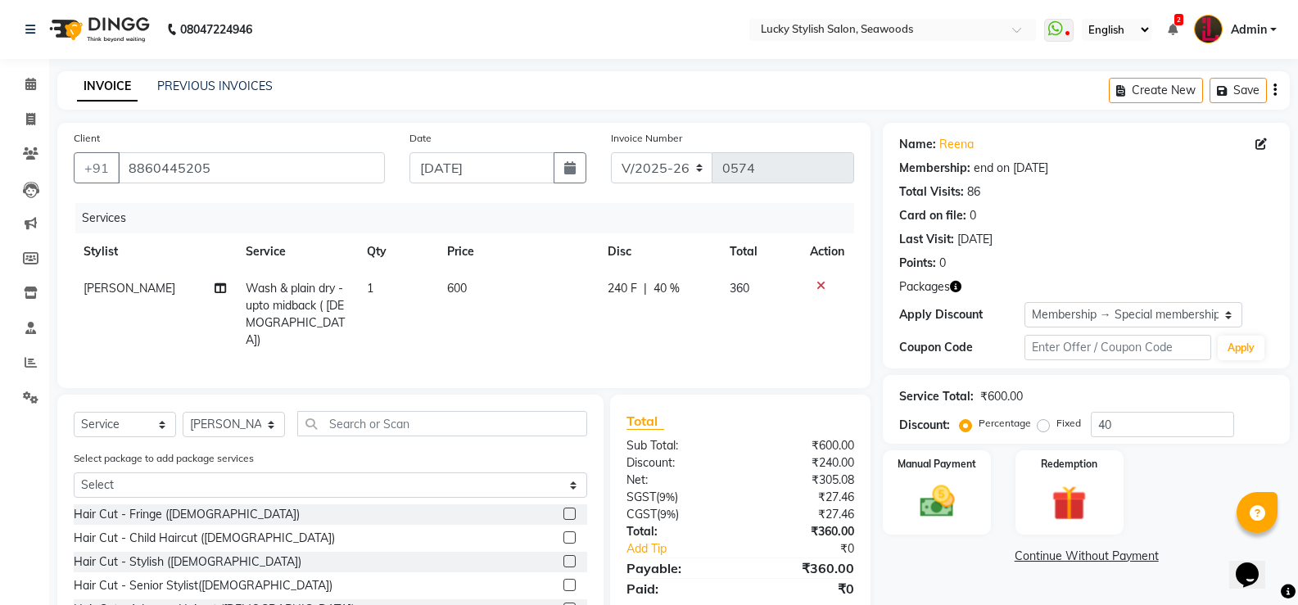
click at [541, 312] on td "600" at bounding box center [517, 314] width 161 height 88
select select "10014"
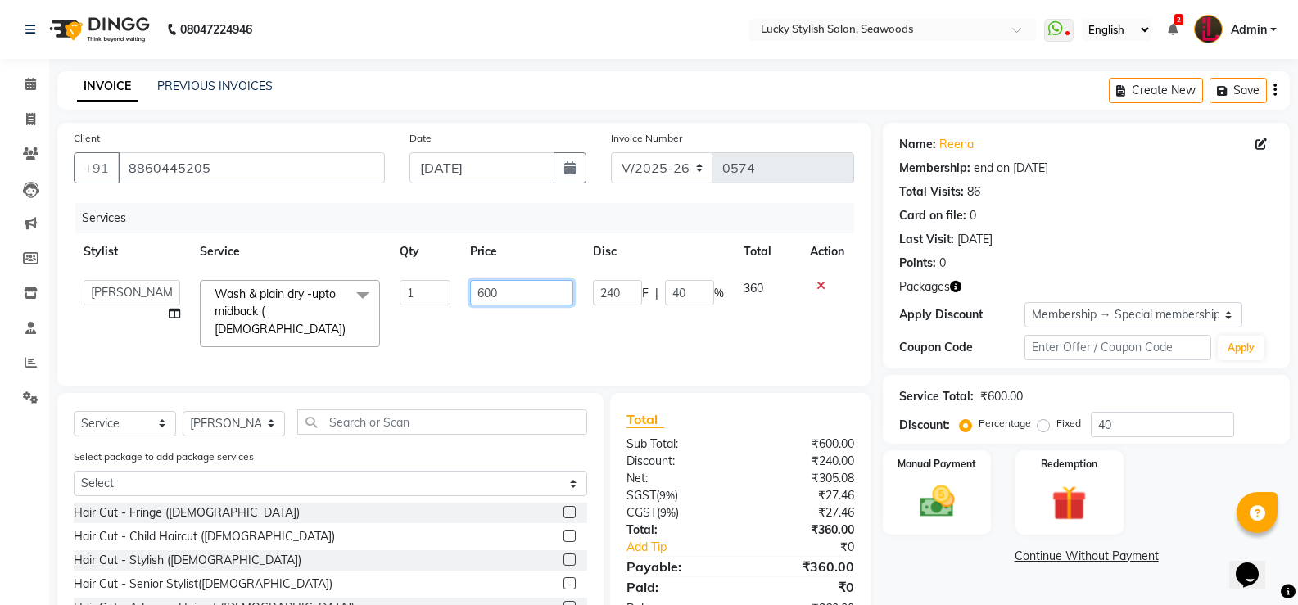
click at [514, 295] on input "600" at bounding box center [521, 292] width 102 height 25
type input "500"
click at [533, 328] on td "500" at bounding box center [521, 313] width 122 height 87
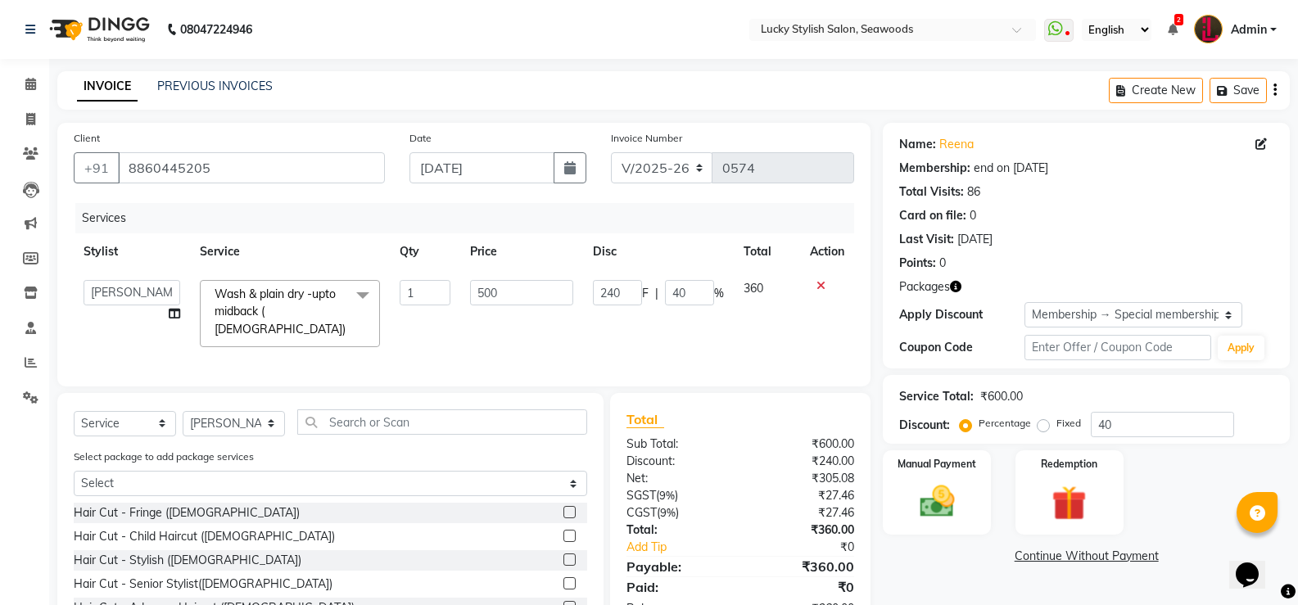
select select "10014"
click at [971, 480] on div "Manual Payment" at bounding box center [937, 493] width 112 height 88
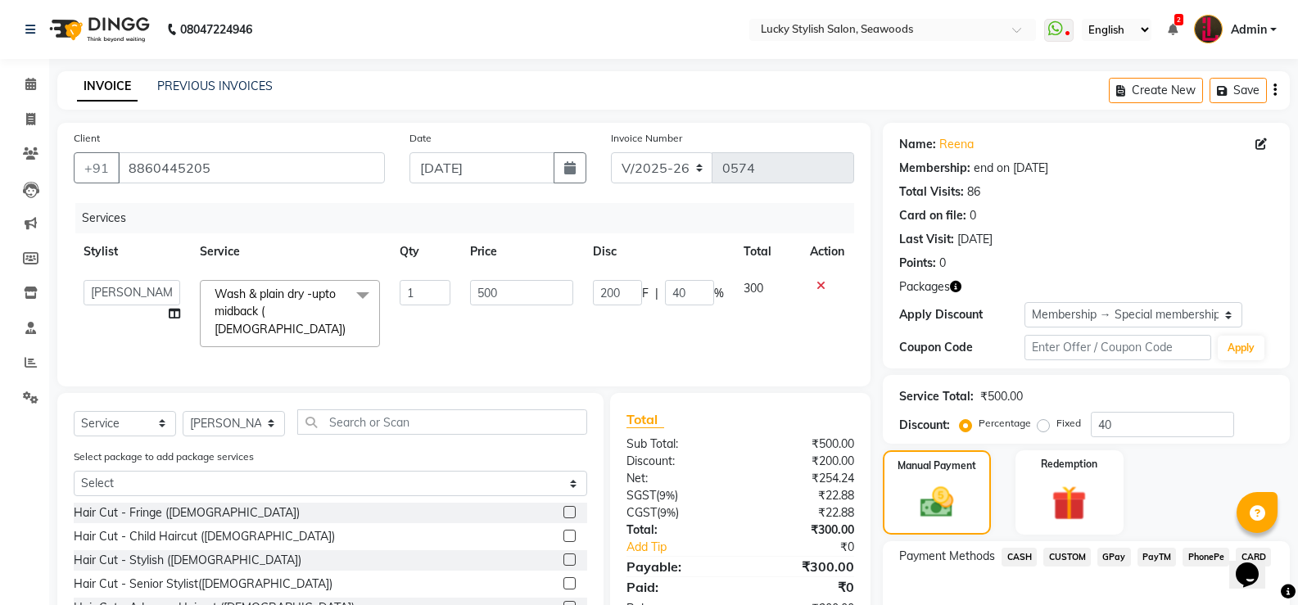
click at [1110, 557] on span "GPay" at bounding box center [1115, 557] width 34 height 19
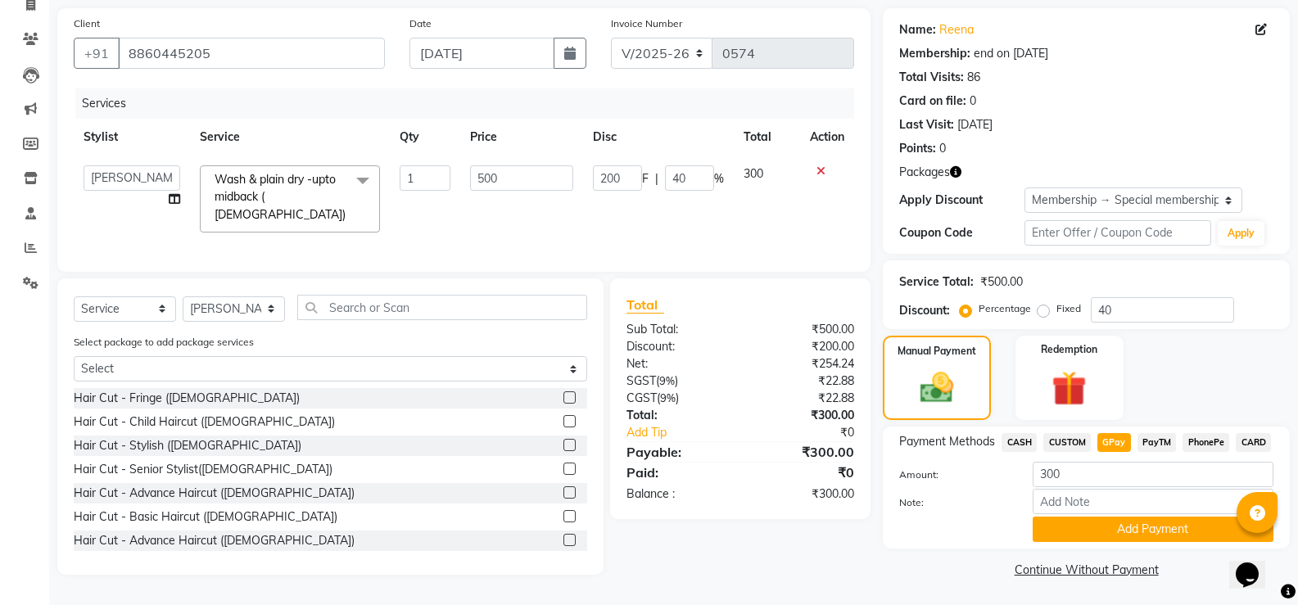
scroll to position [116, 0]
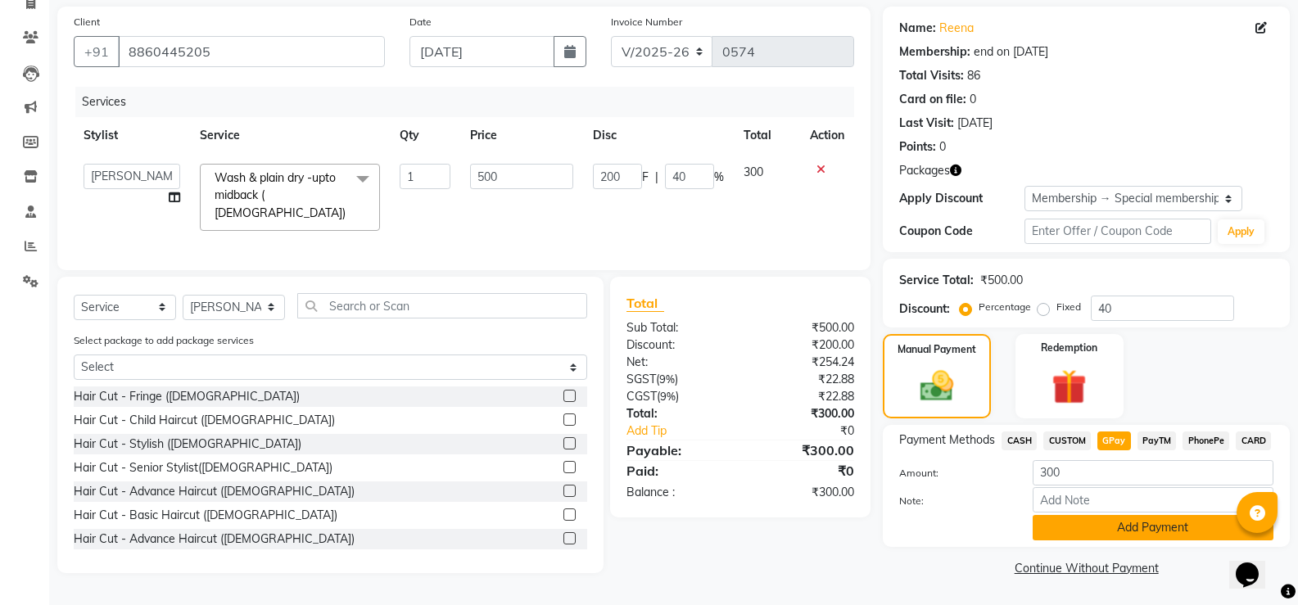
click at [1134, 532] on button "Add Payment" at bounding box center [1153, 527] width 241 height 25
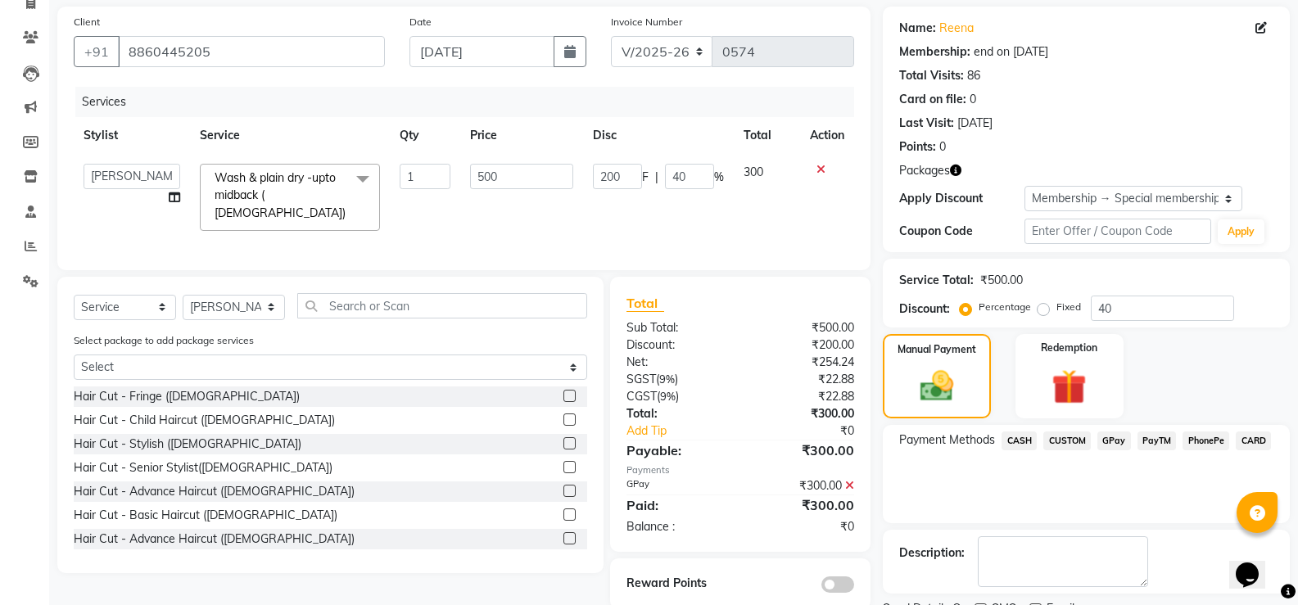
scroll to position [185, 0]
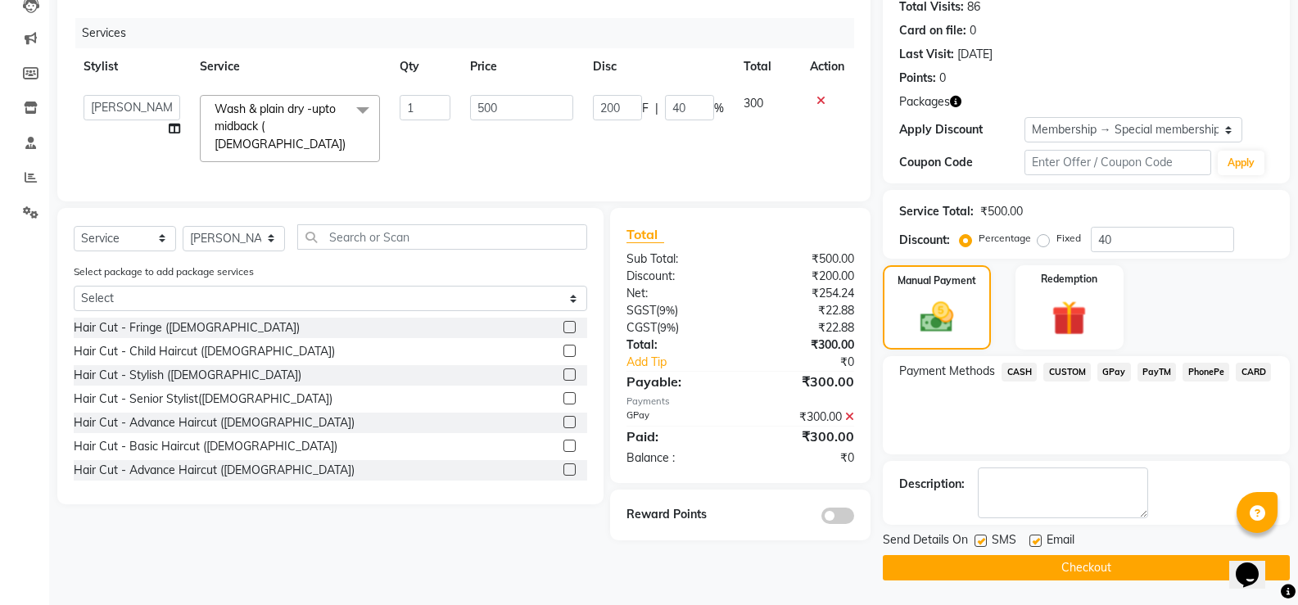
click at [1066, 565] on button "Checkout" at bounding box center [1086, 567] width 407 height 25
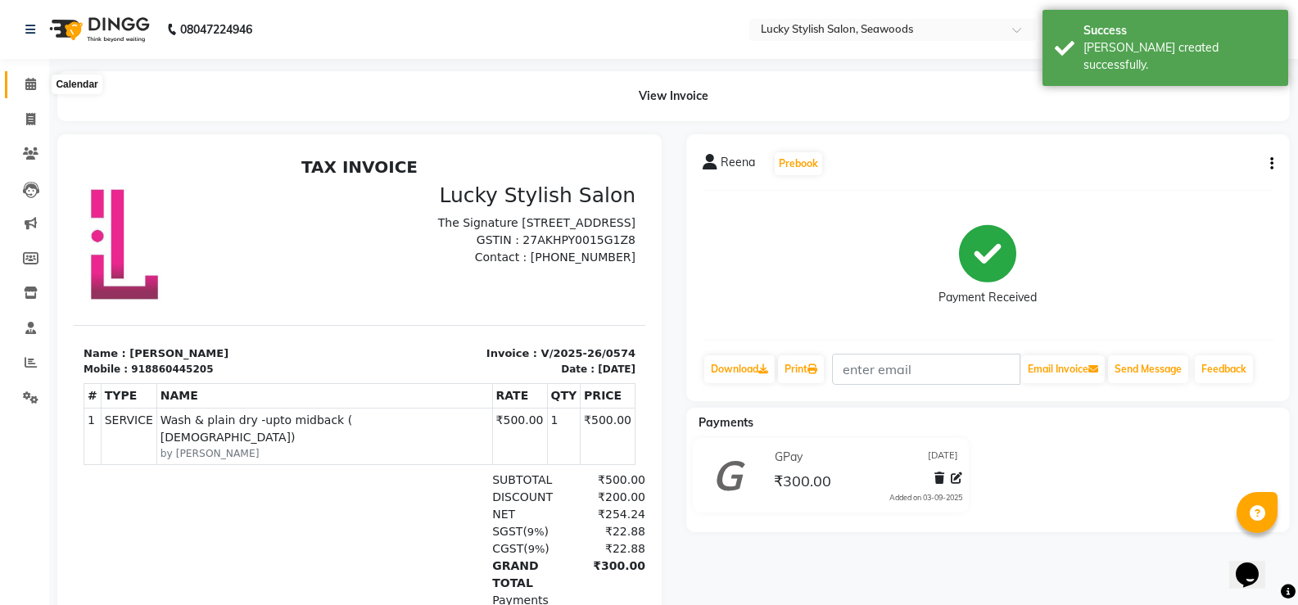
click at [29, 87] on icon at bounding box center [30, 84] width 11 height 12
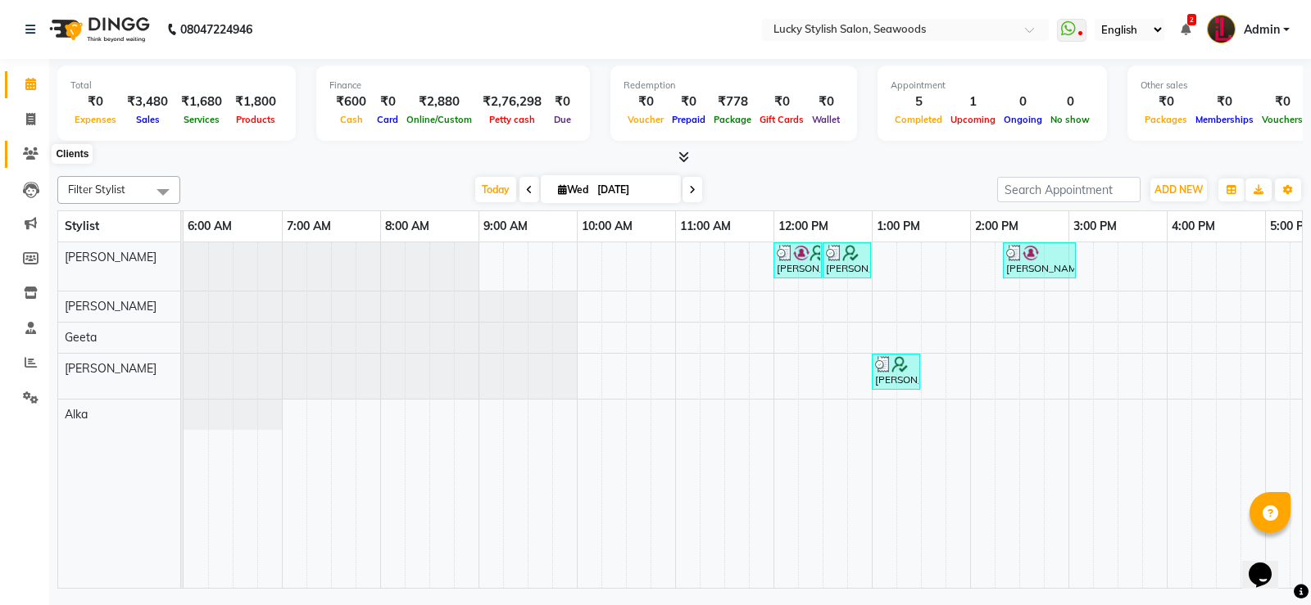
click at [36, 157] on icon at bounding box center [31, 153] width 16 height 12
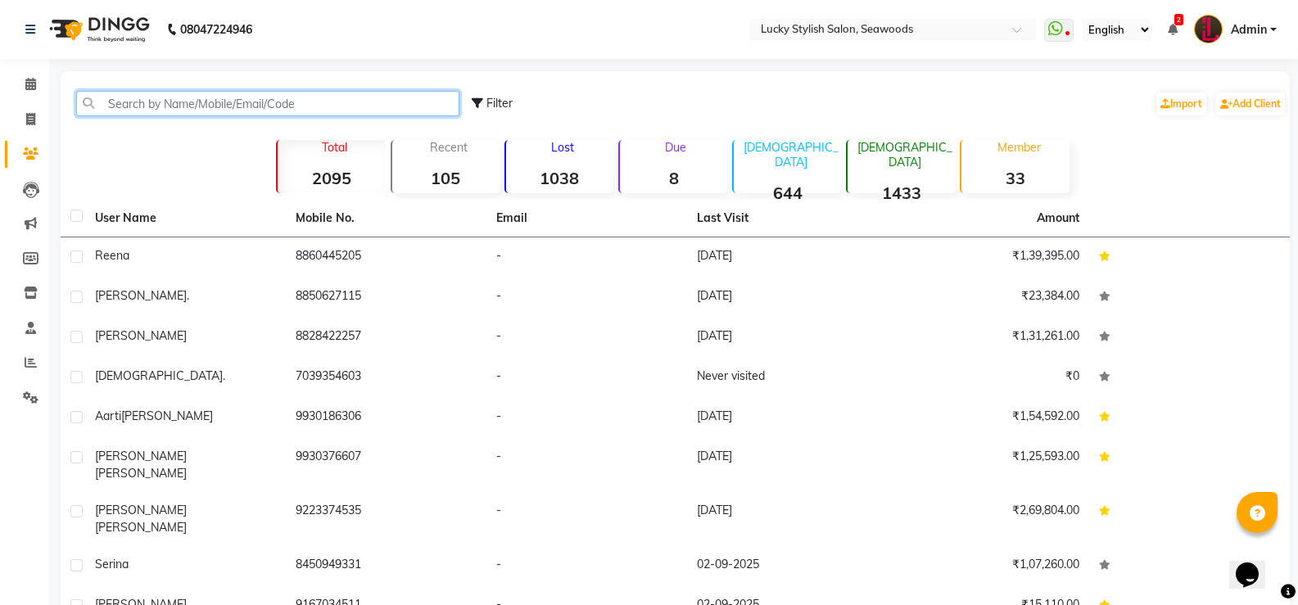
click at [153, 105] on input "text" at bounding box center [267, 103] width 383 height 25
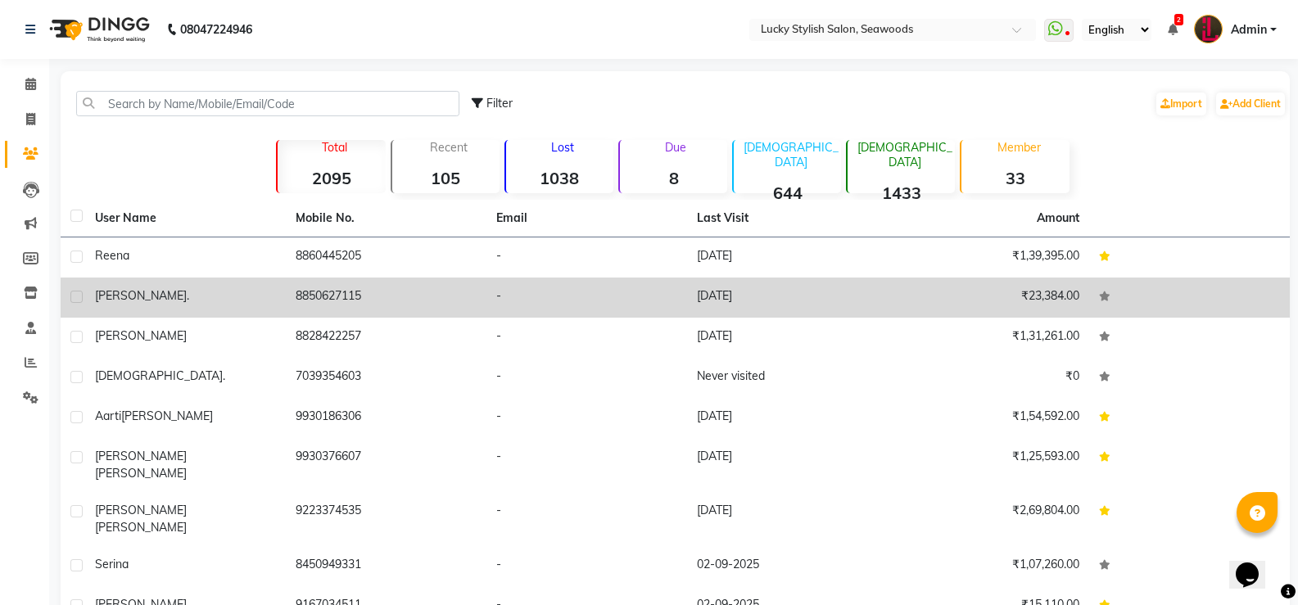
click at [319, 289] on td "8850627115" at bounding box center [386, 298] width 201 height 40
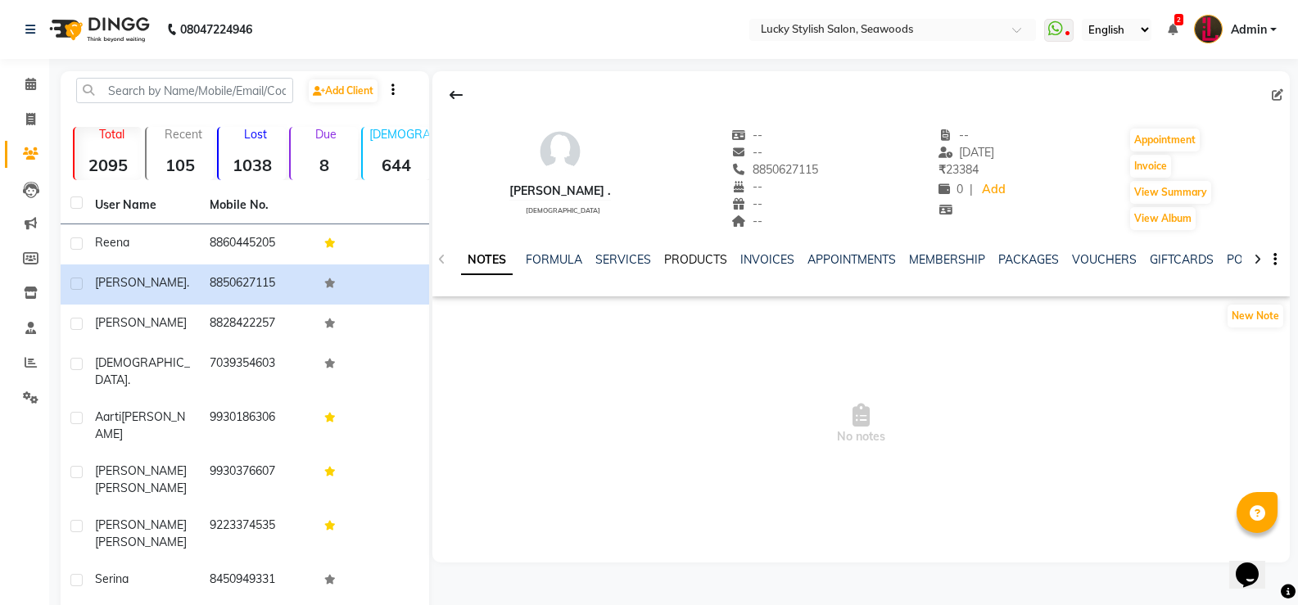
click at [704, 261] on link "PRODUCTS" at bounding box center [695, 259] width 63 height 15
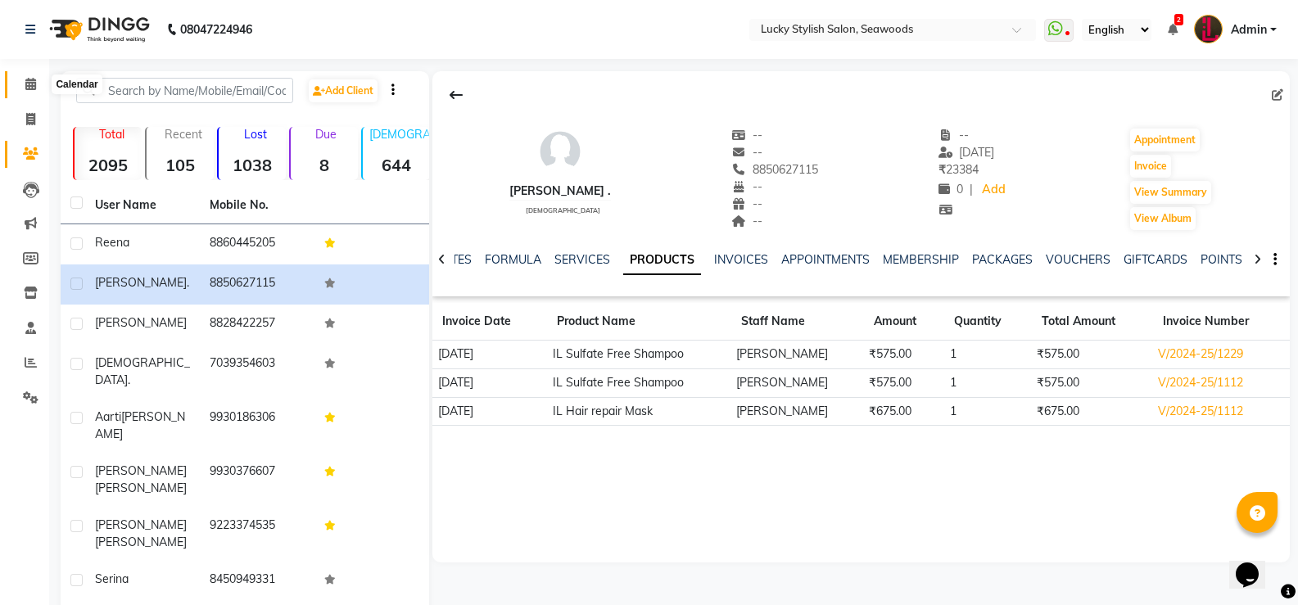
click at [30, 76] on span at bounding box center [30, 84] width 29 height 19
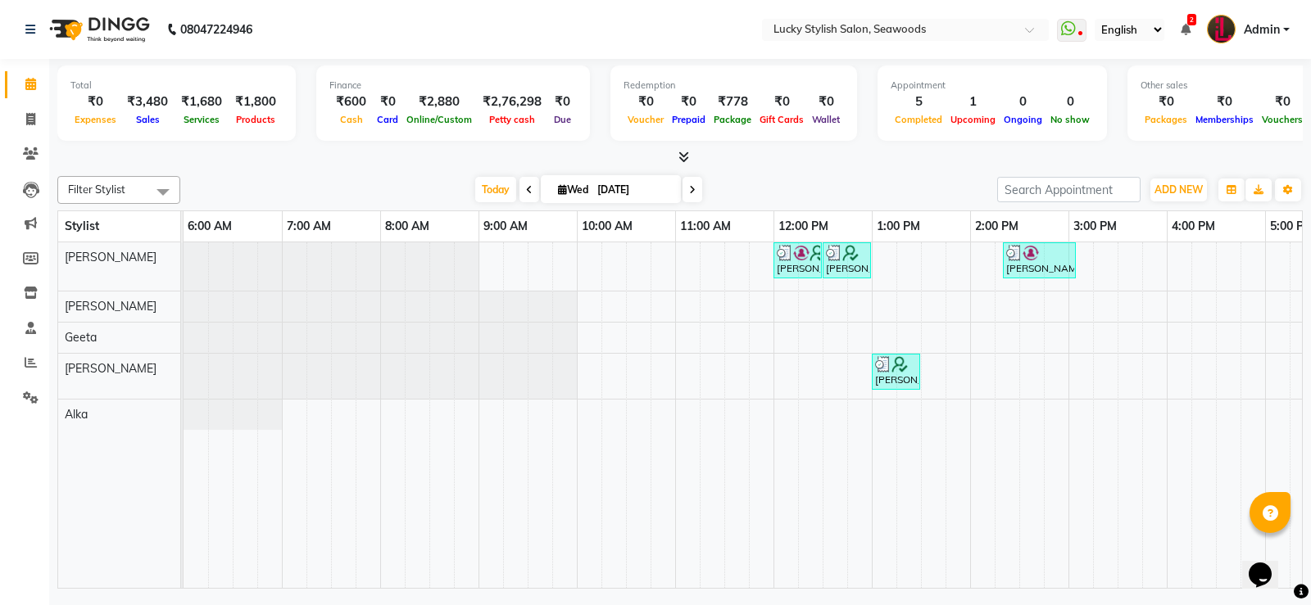
click at [682, 188] on span at bounding box center [692, 189] width 20 height 25
type input "[DATE]"
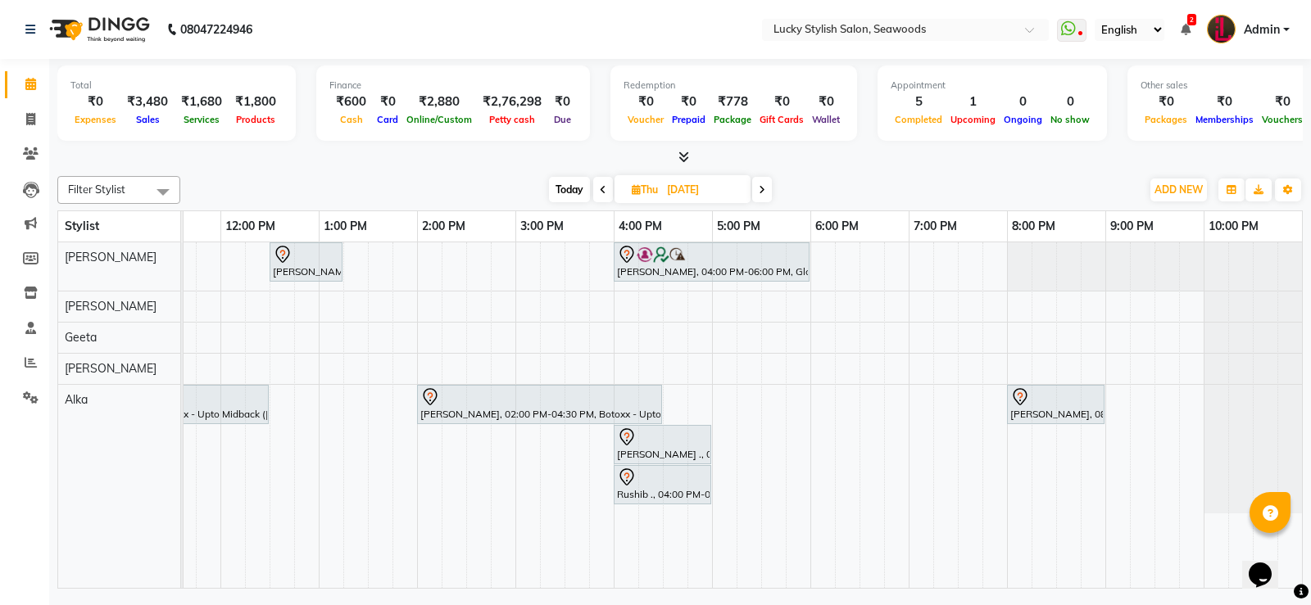
click at [528, 267] on div "[PERSON_NAME], 12:30 PM-01:15 PM, Hair Cut - Advance Haircut ([DEMOGRAPHIC_DATA…" at bounding box center [466, 415] width 1671 height 346
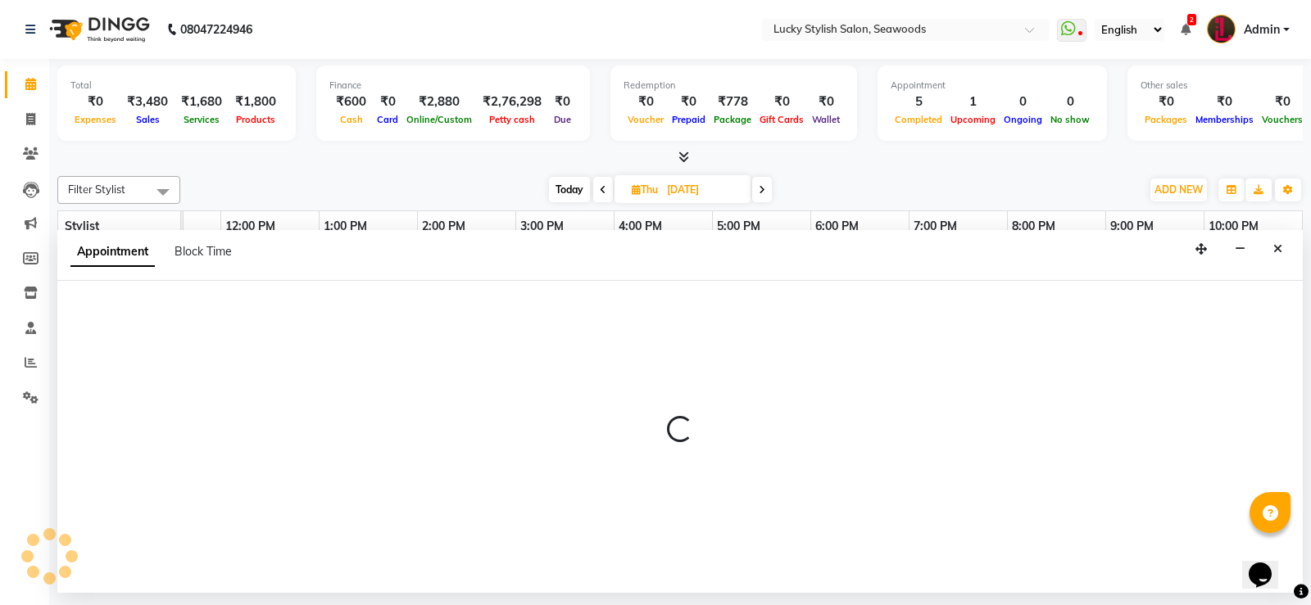
select select "10014"
select select "tentative"
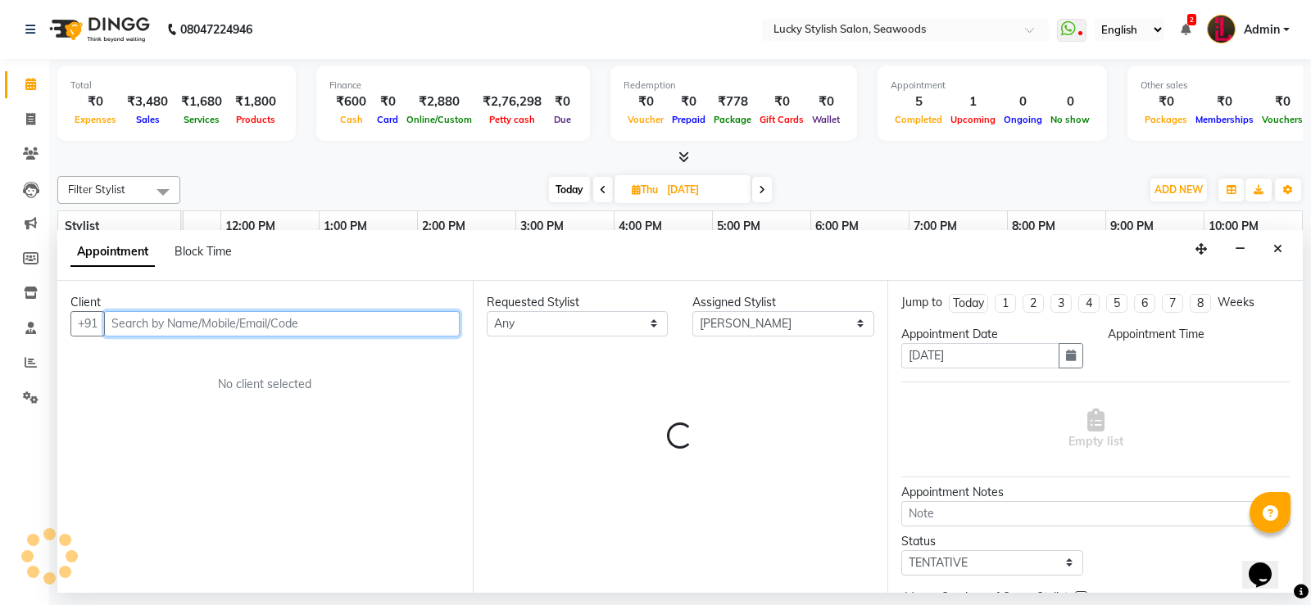
select select "900"
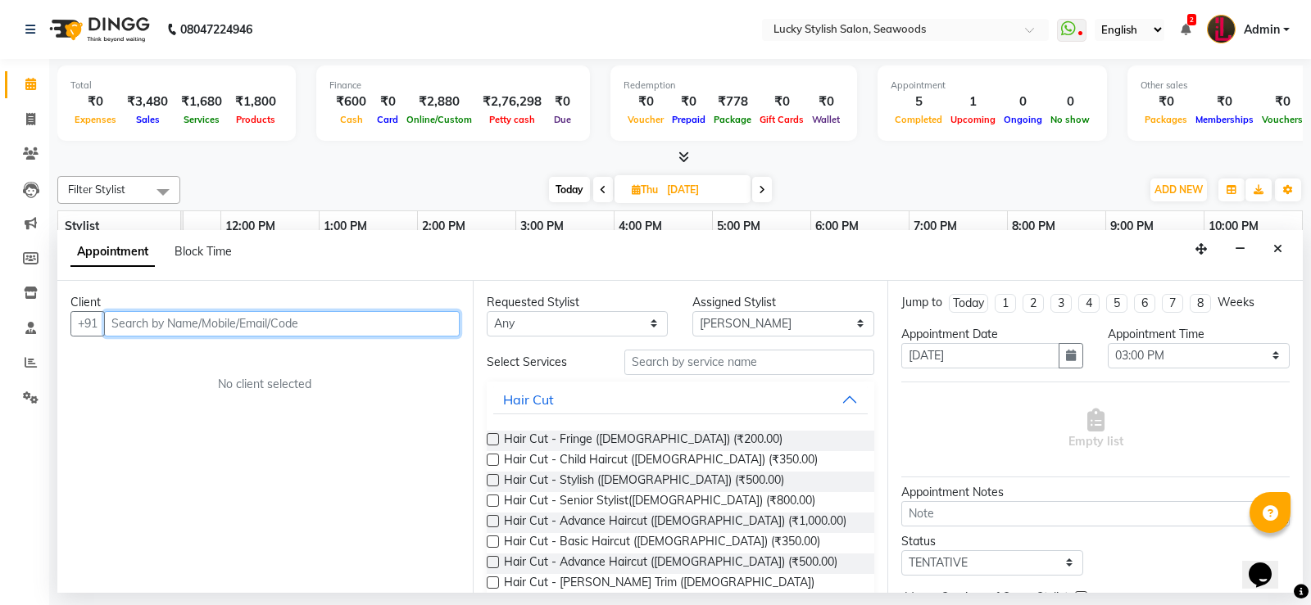
click at [185, 324] on input "text" at bounding box center [282, 323] width 356 height 25
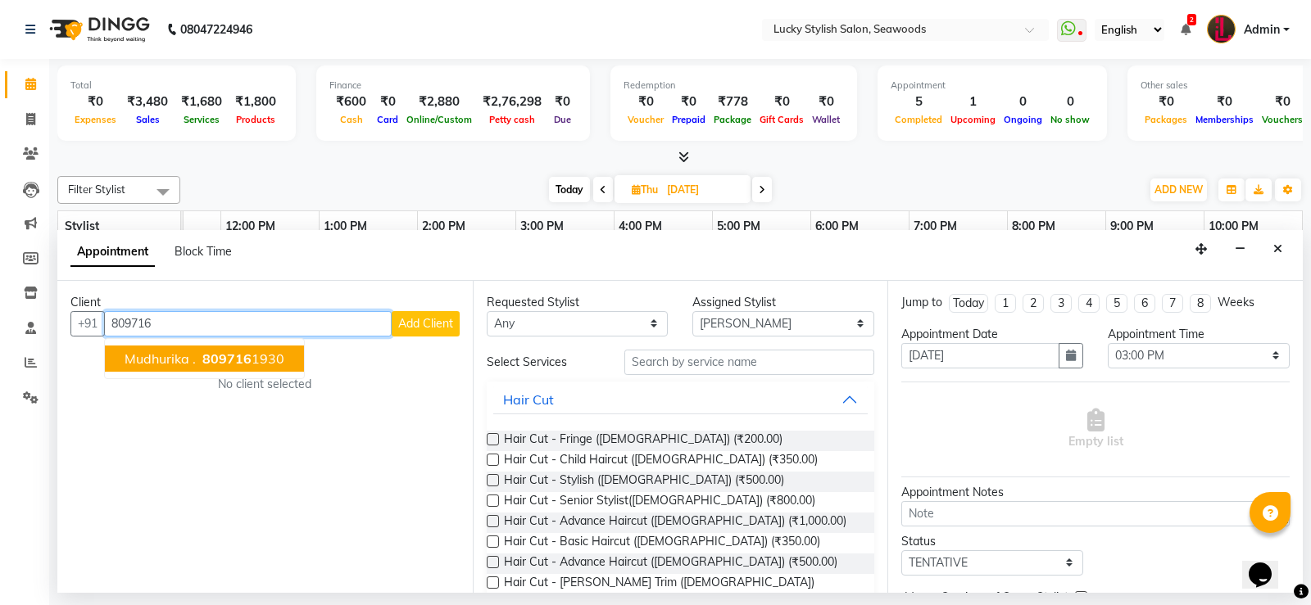
click at [239, 355] on span "809716" at bounding box center [226, 359] width 49 height 16
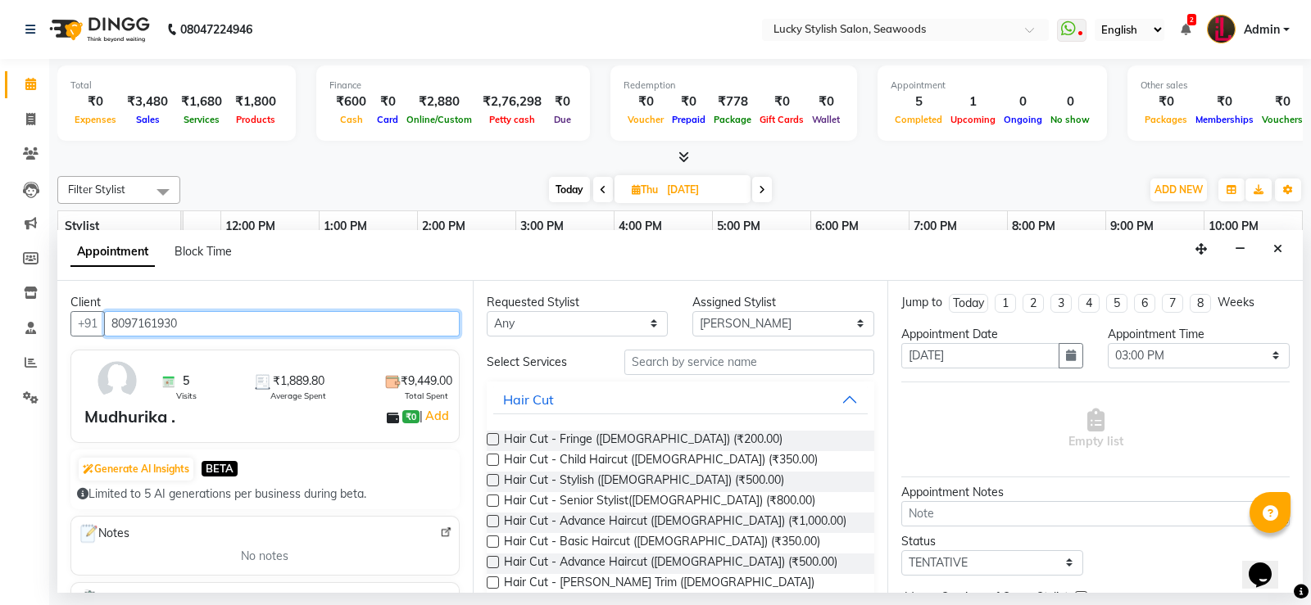
type input "8097161930"
drag, startPoint x: 541, startPoint y: 343, endPoint x: 537, endPoint y: 328, distance: 15.3
click at [541, 342] on div "Requested Stylist Any Alka [PERSON_NAME] Geeta [PERSON_NAME] Assigned Stylist S…" at bounding box center [680, 437] width 415 height 312
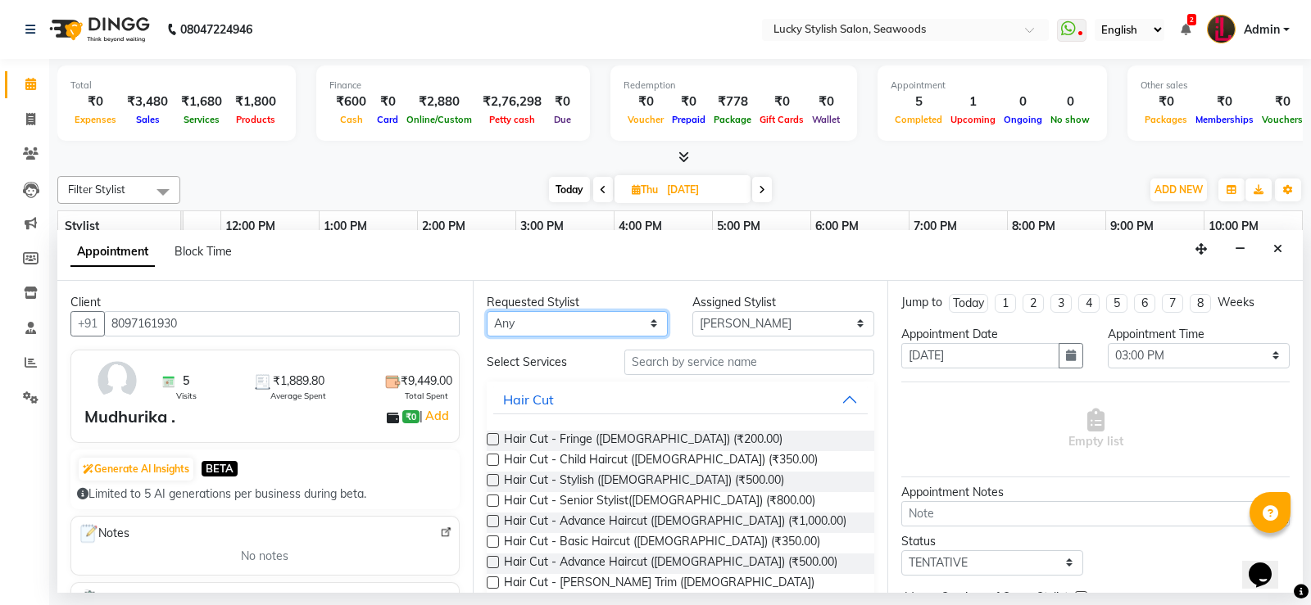
click at [537, 327] on select "Any Alka [PERSON_NAME] Geeta [PERSON_NAME]" at bounding box center [578, 323] width 182 height 25
select select "10014"
click at [487, 311] on select "Any Alka [PERSON_NAME] Geeta [PERSON_NAME]" at bounding box center [578, 323] width 182 height 25
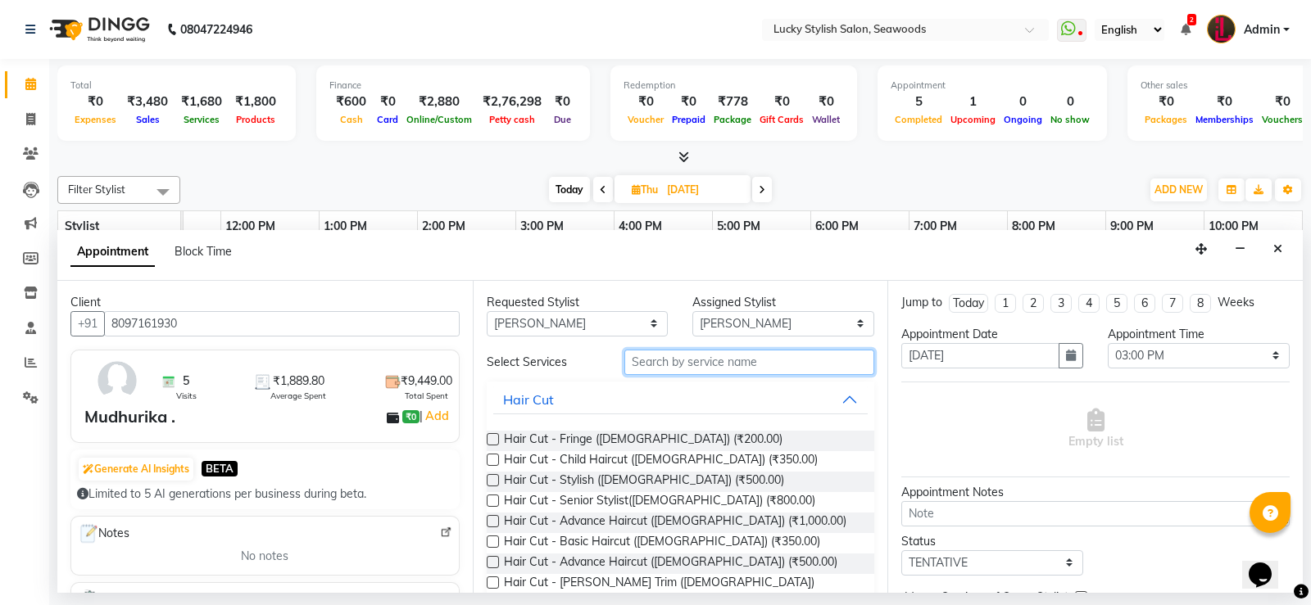
click at [660, 359] on input "text" at bounding box center [749, 362] width 251 height 25
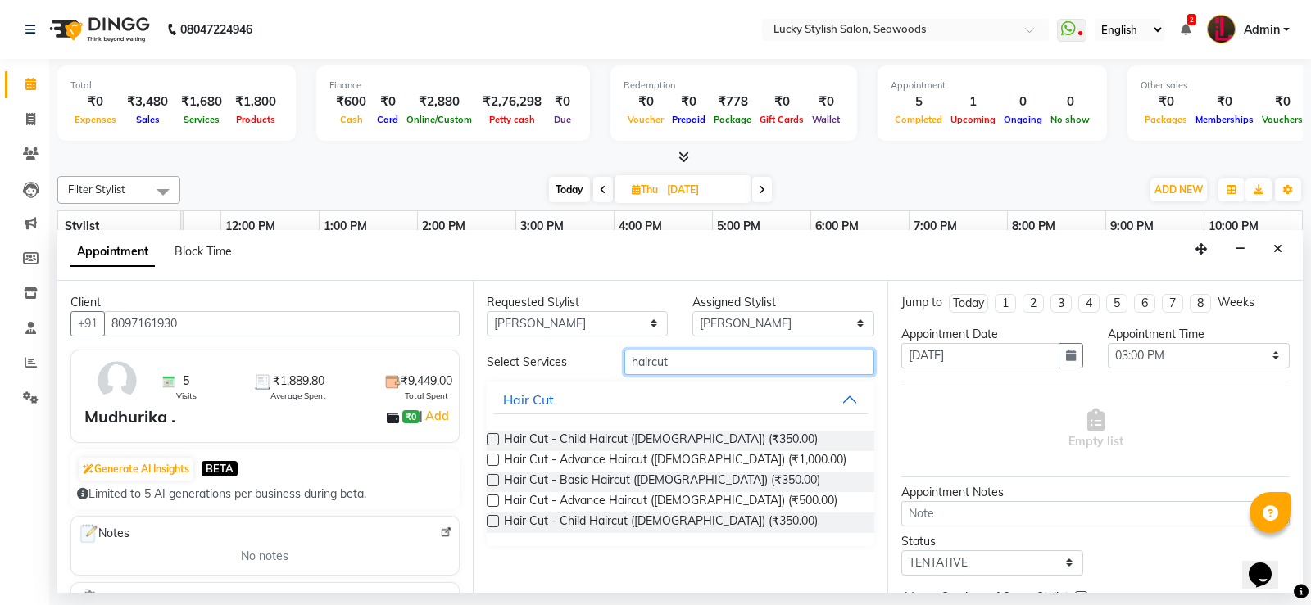
type input "haircut"
click at [493, 463] on label at bounding box center [493, 460] width 12 height 12
click at [493, 463] on input "checkbox" at bounding box center [492, 461] width 11 height 11
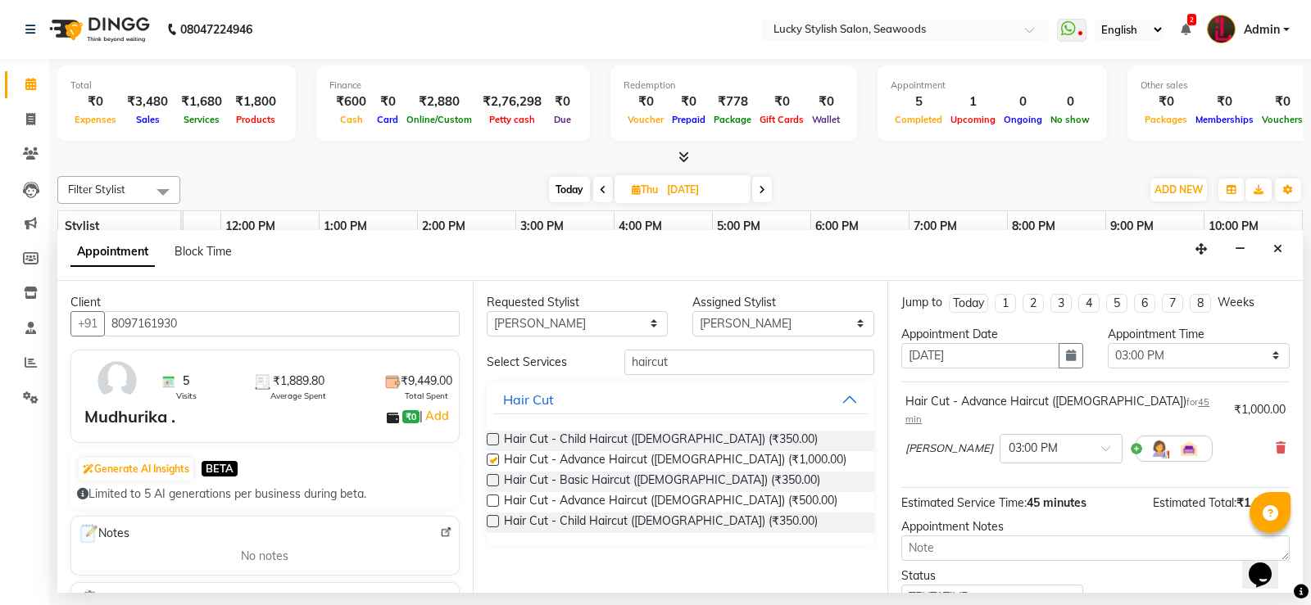
checkbox input "false"
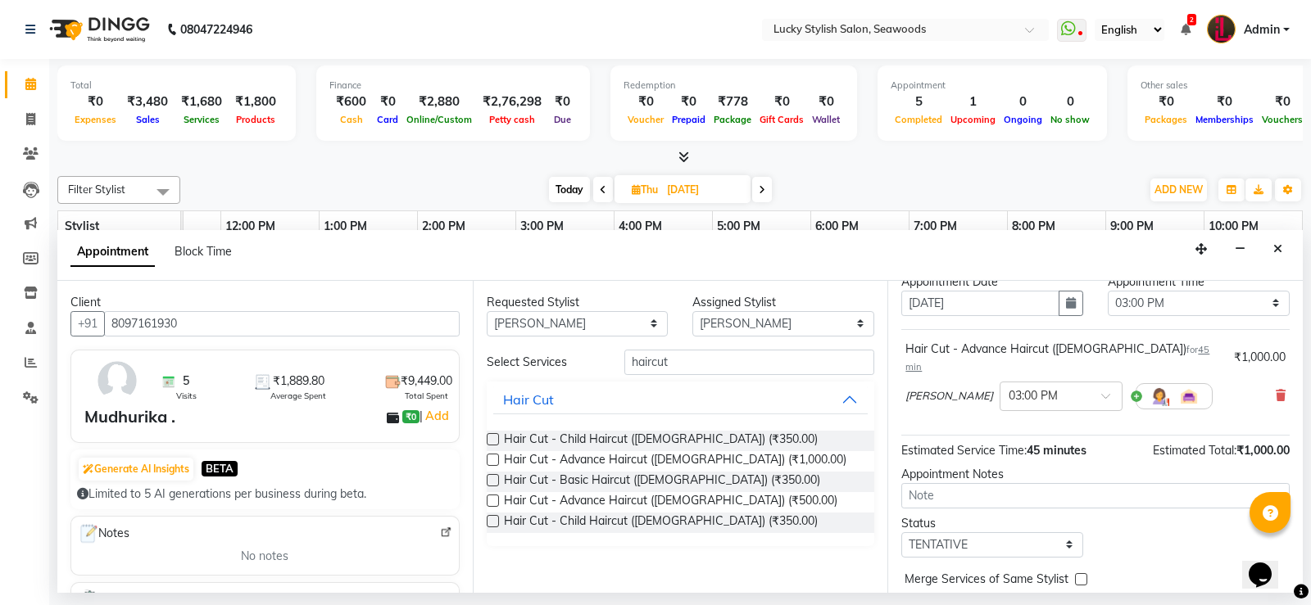
scroll to position [103, 0]
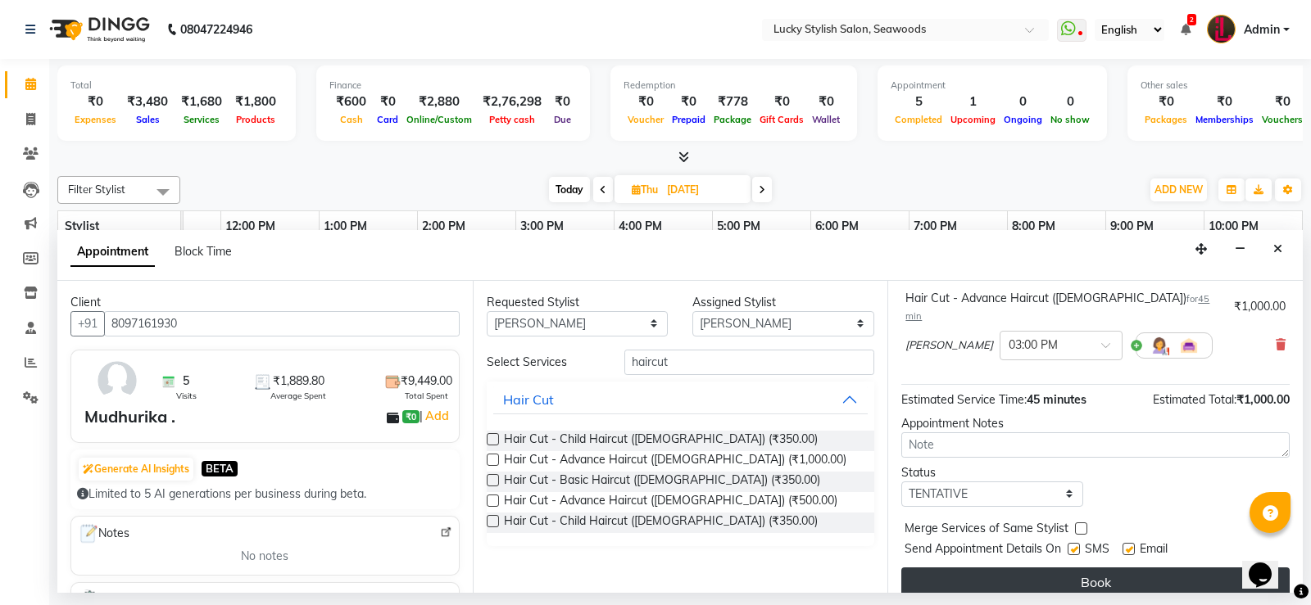
click at [1158, 568] on button "Book" at bounding box center [1095, 582] width 388 height 29
